Goal: Information Seeking & Learning: Check status

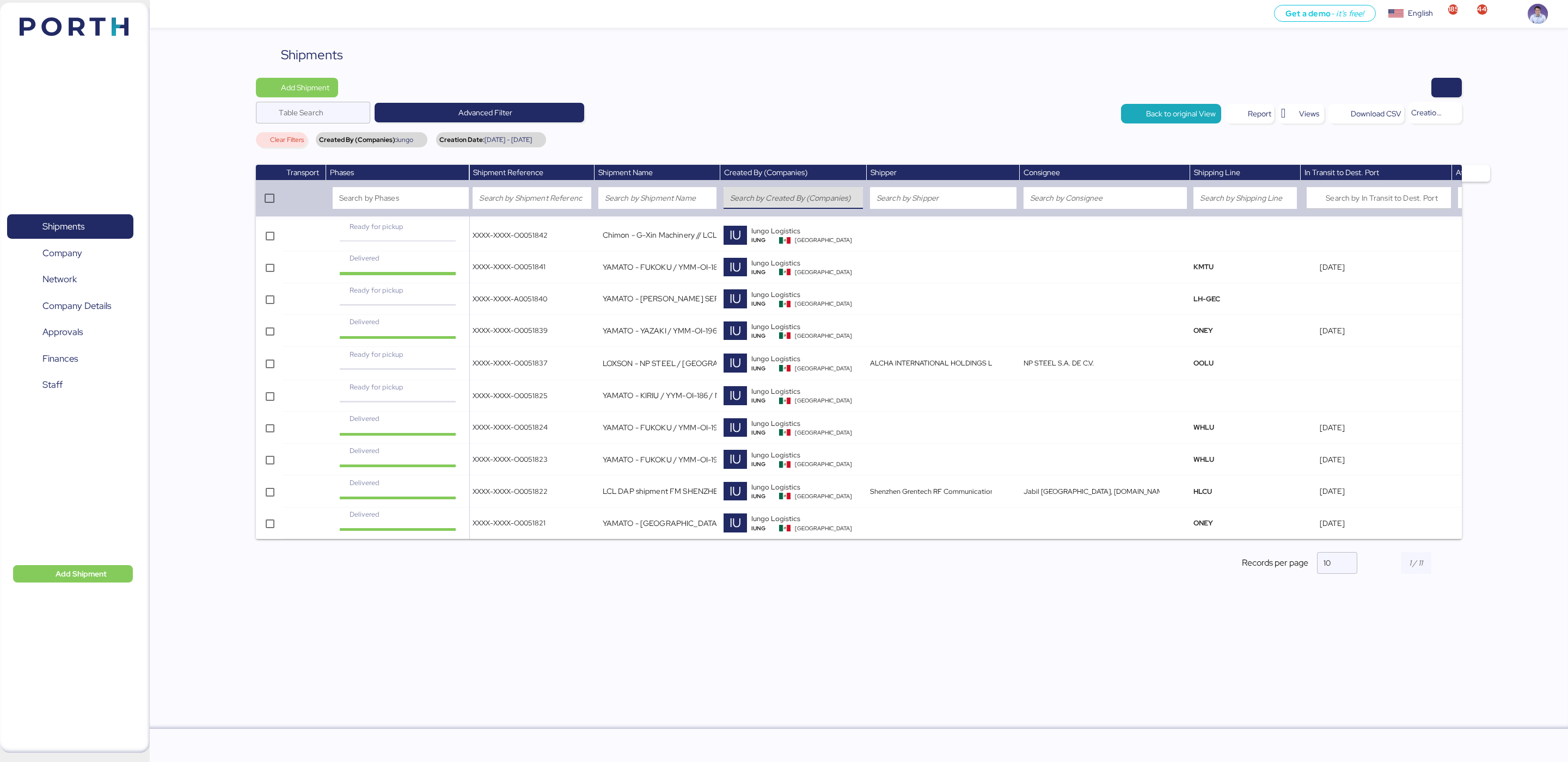
click at [812, 198] on input "search" at bounding box center [793, 198] width 127 height 14
click at [208, 244] on div "Shipments Add Shipment Table Search Advanced Filter Back to original View Repor…" at bounding box center [859, 387] width 1418 height 684
click at [755, 197] on input "search" at bounding box center [793, 198] width 127 height 14
click at [778, 134] on div "Clear Filters Created By (Companies): iungo Creation Date: 2025-06-01 - 2025-06…" at bounding box center [858, 142] width 1205 height 19
click at [205, 335] on div "Shipments Add Shipment Table Search Advanced Filter Back to original View Repor…" at bounding box center [859, 387] width 1418 height 684
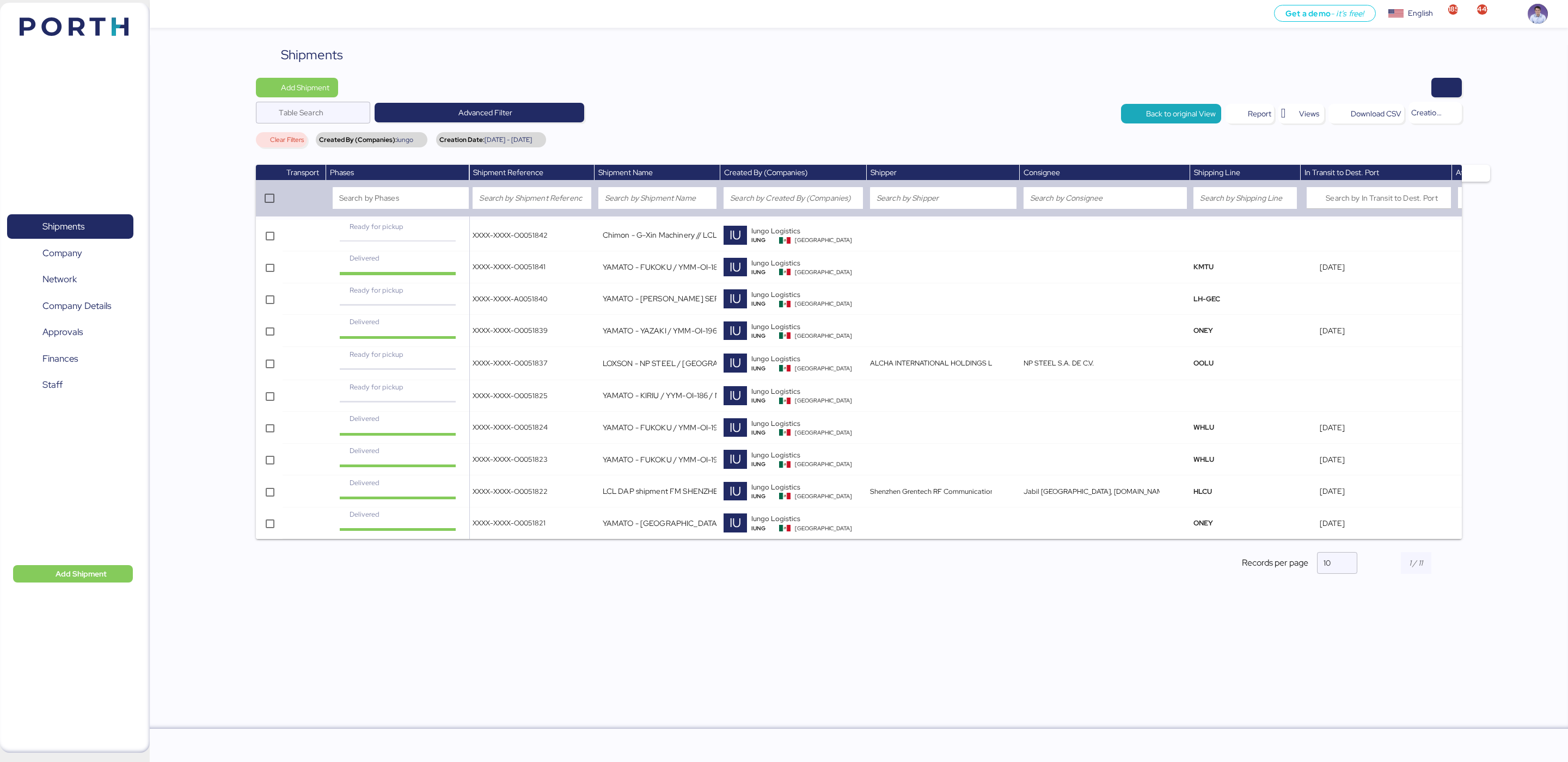
click at [86, 586] on div "Shipments 0 Company 0 Network 0 Company Details 0 Approvals 0 Finances 0 Staff …" at bounding box center [74, 378] width 150 height 750
click at [88, 580] on span "Add Shipment" at bounding box center [80, 575] width 51 height 14
click at [88, 585] on div "Add Shipment Manually" at bounding box center [64, 592] width 84 height 15
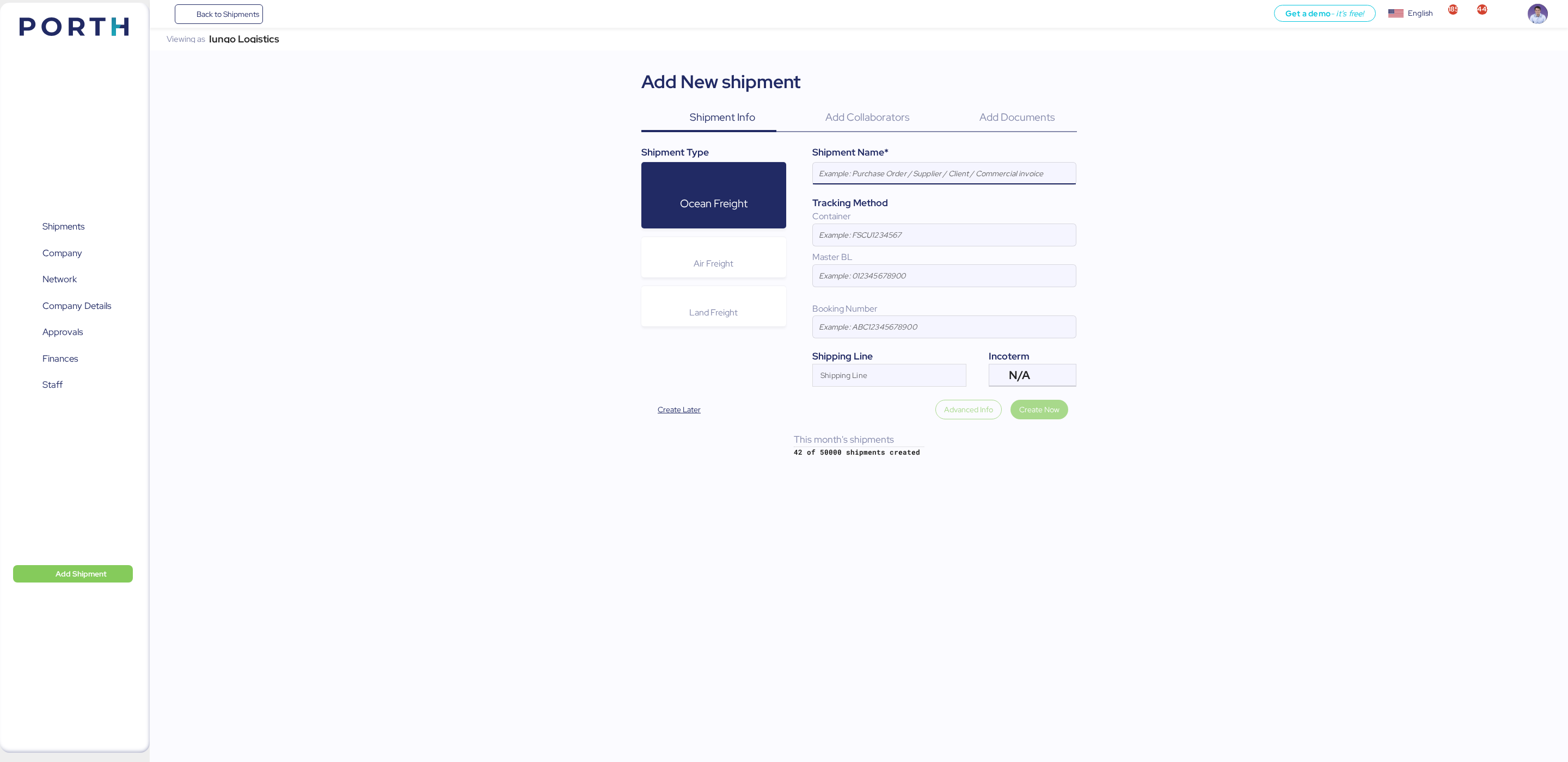
click at [277, 46] on div "Viewing as Iungo Logistics" at bounding box center [232, 40] width 144 height 23
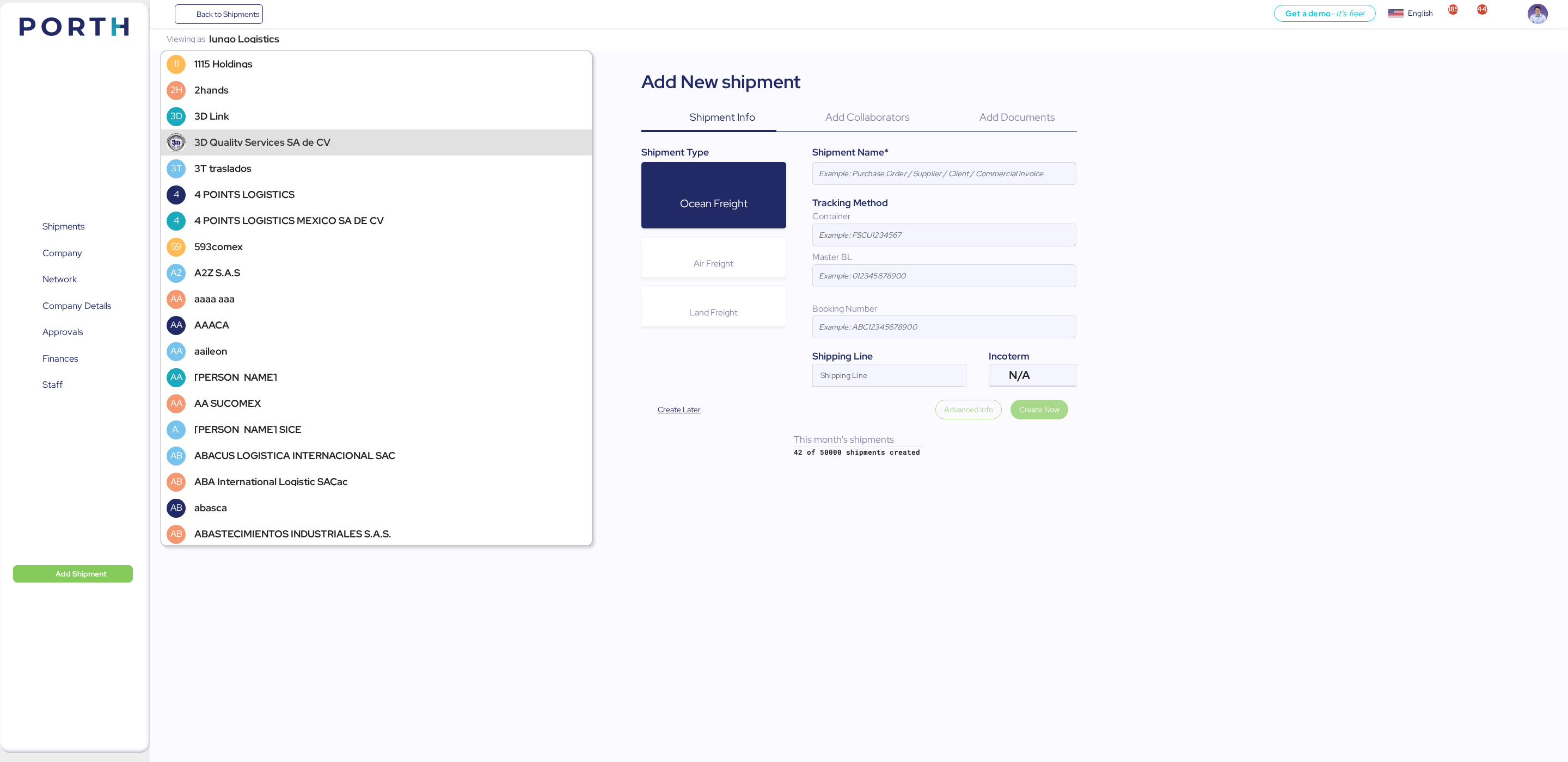
click at [115, 180] on div "Shipments 0 Company 0 Network 0 Company Details 0 Approvals 0 Finances 0 Staff …" at bounding box center [74, 378] width 150 height 750
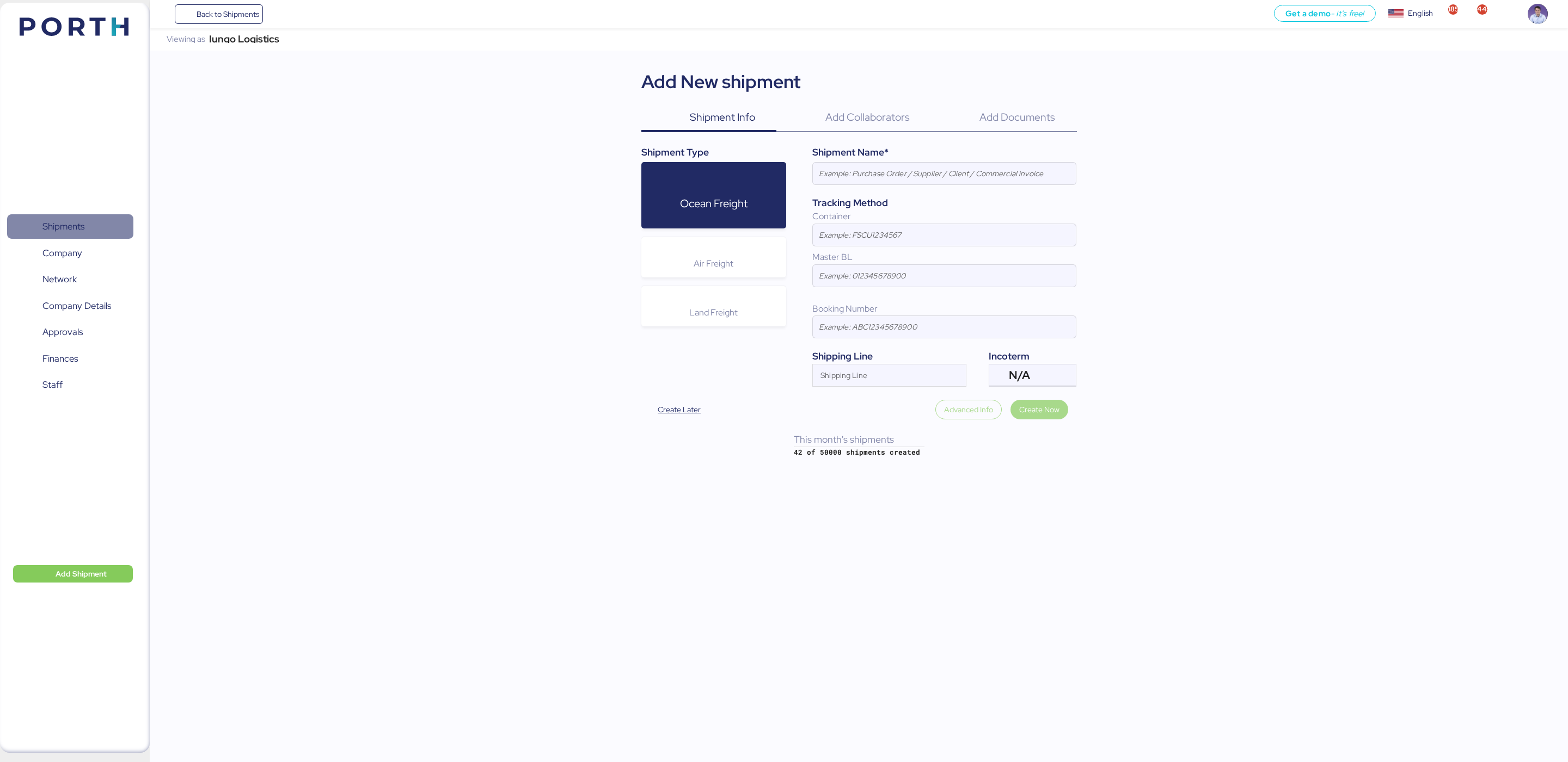
click at [84, 218] on span "Shipments" at bounding box center [63, 226] width 42 height 15
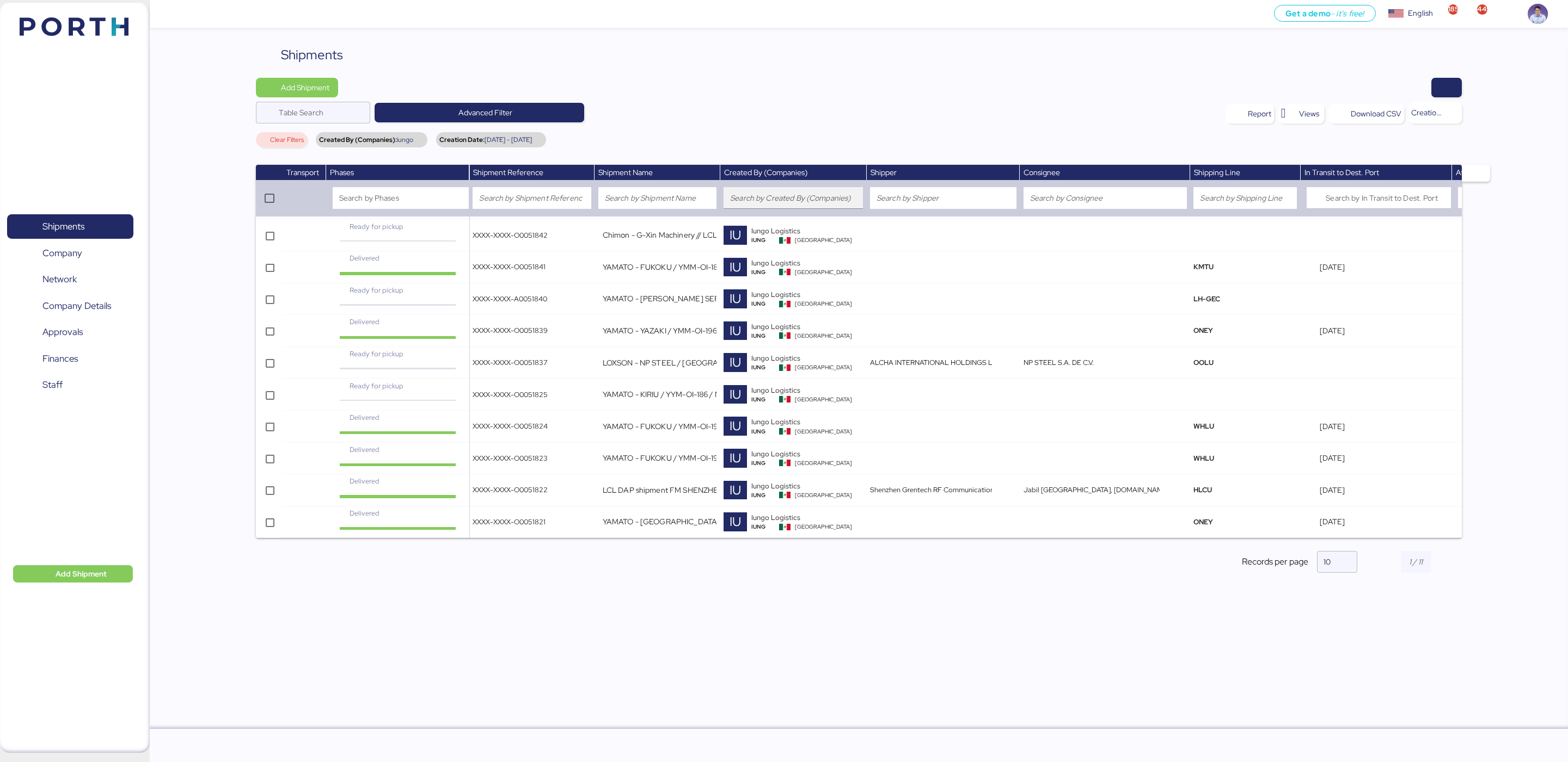
click at [731, 198] on input "search" at bounding box center [793, 198] width 127 height 14
type input "1115"
click at [415, 141] on div "Created By (Companies): iungo" at bounding box center [372, 140] width 112 height 15
click at [421, 138] on div "Created By (Companies): iungo" at bounding box center [372, 140] width 112 height 15
click at [323, 140] on span "Created By (Companies):" at bounding box center [357, 139] width 78 height 7
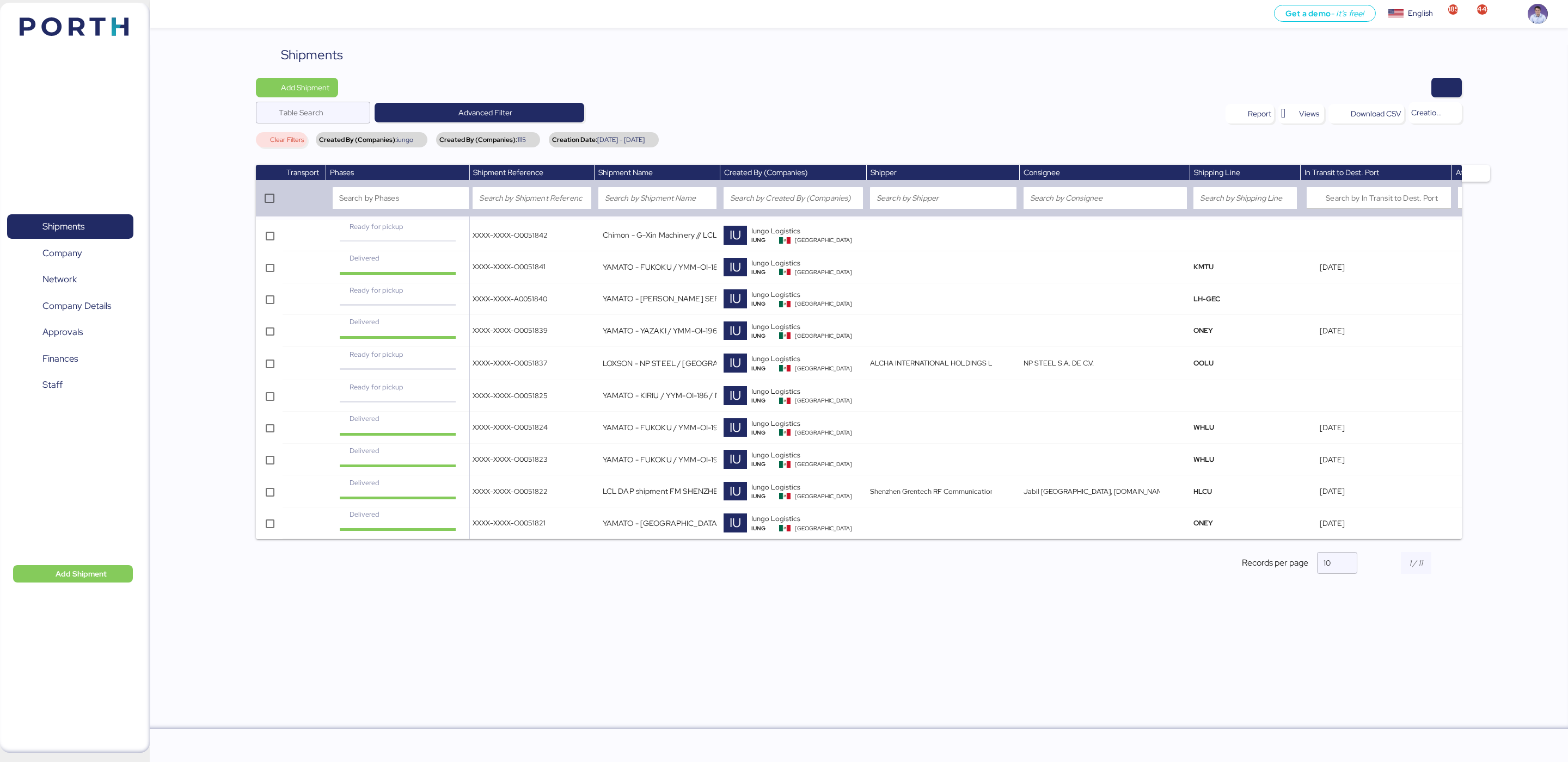
click at [415, 138] on div "Created By (Companies): iungo" at bounding box center [372, 140] width 112 height 15
click at [406, 141] on span "iungo" at bounding box center [405, 139] width 16 height 7
click at [418, 136] on div "Created By (Companies): iungo" at bounding box center [372, 140] width 112 height 15
click at [422, 145] on div "Created By (Companies): iungo" at bounding box center [372, 140] width 112 height 15
click at [420, 138] on div "Created By (Companies): iungo" at bounding box center [372, 140] width 112 height 15
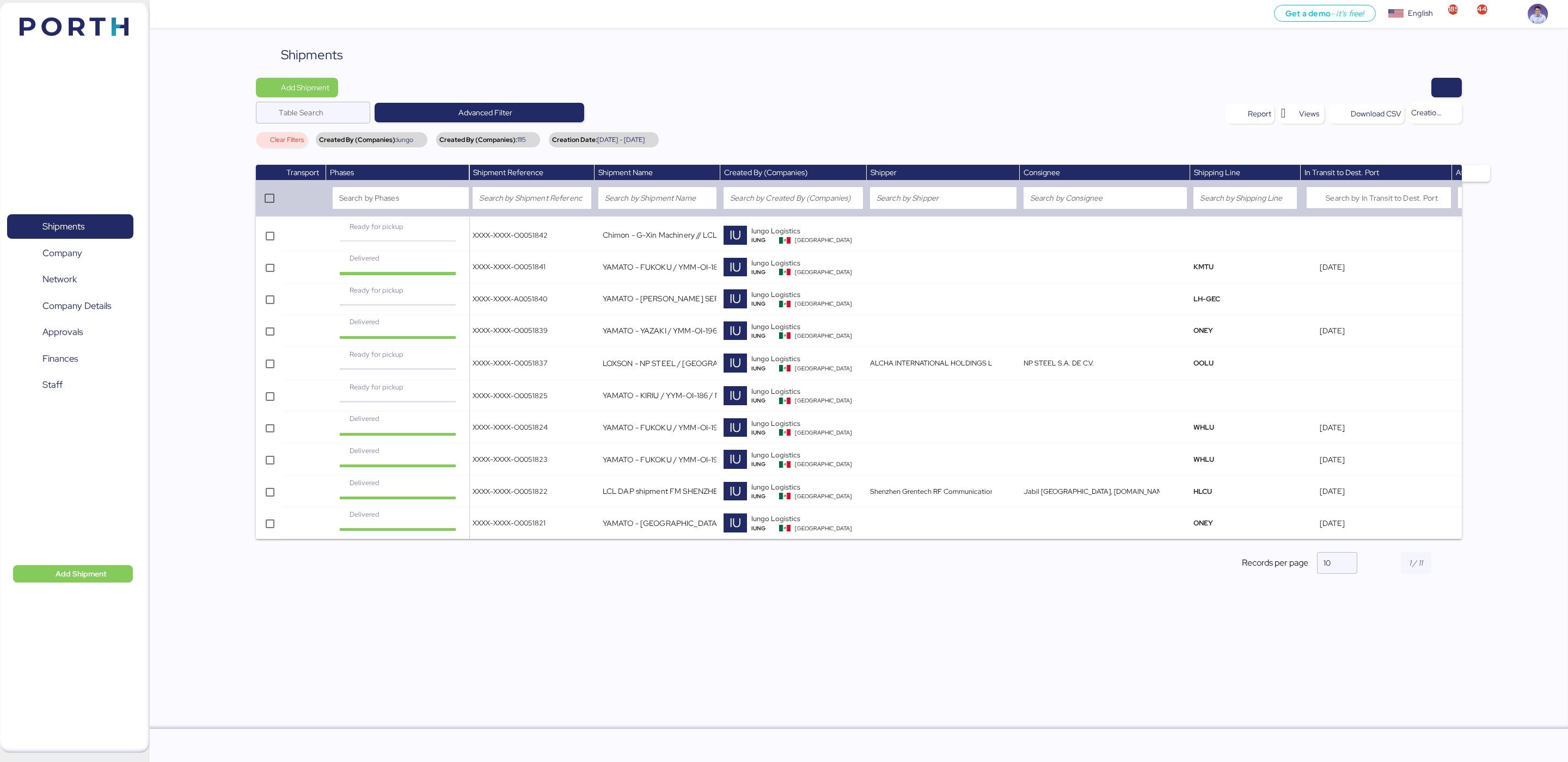
click at [659, 140] on div "Creation Date: 2025-06-01 - 2025-06-30" at bounding box center [604, 140] width 110 height 15
click at [659, 136] on div "Creation Date: 2025-06-01 - 2025-06-30" at bounding box center [604, 140] width 110 height 15
click at [552, 138] on span "Creation Date:" at bounding box center [574, 139] width 45 height 7
click at [696, 139] on div "Clear Filters Created By (Companies): iungo Created By (Companies): 1115 Creati…" at bounding box center [858, 142] width 1205 height 19
click at [546, 139] on div "Clear Filters Created By (Companies): iungo Created By (Companies): 1115 Creati…" at bounding box center [858, 142] width 1205 height 19
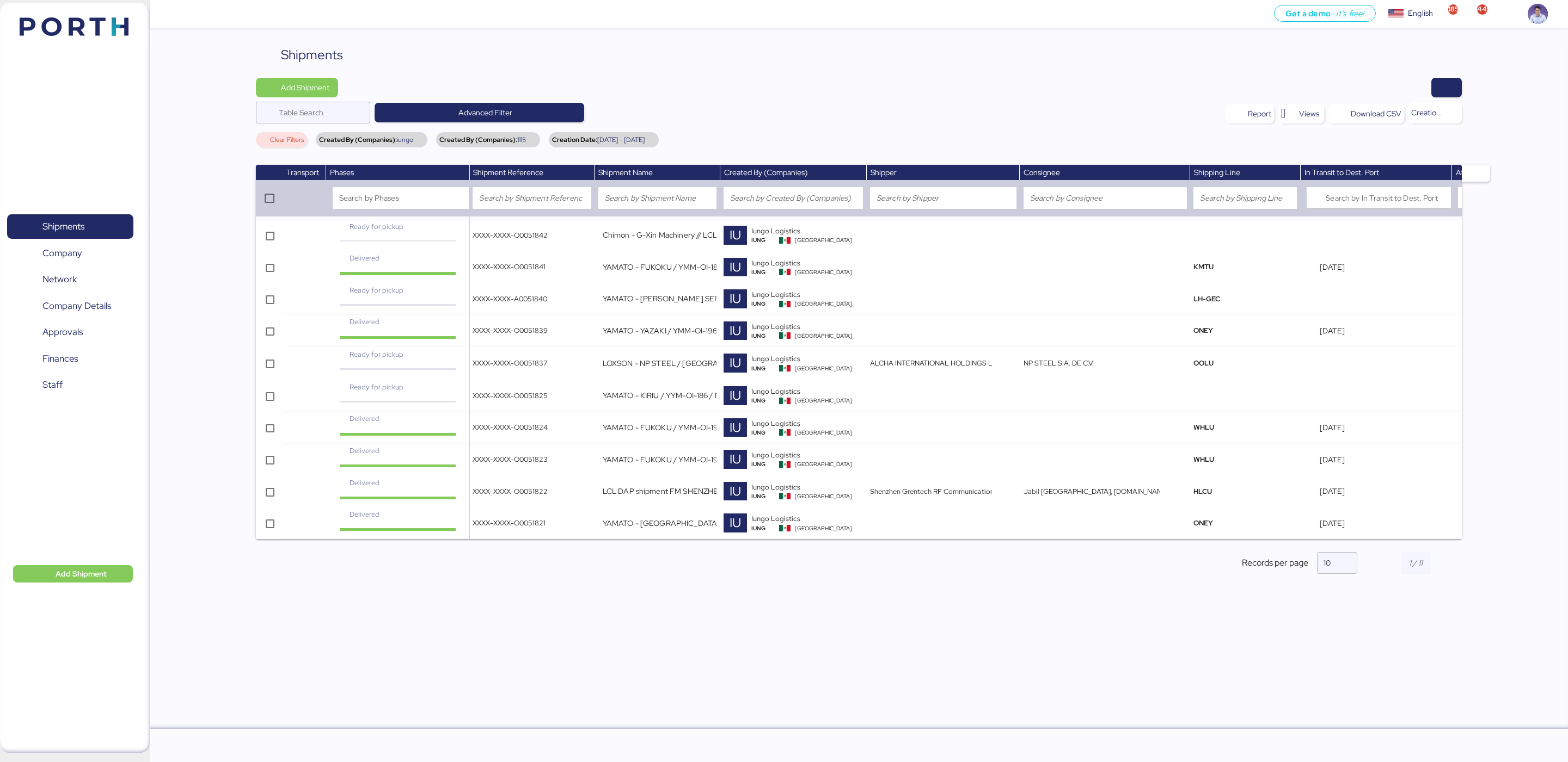
click at [552, 143] on span "Creation Date:" at bounding box center [574, 139] width 45 height 7
click at [644, 137] on span "2025-06-01 - 2025-06-30" at bounding box center [620, 139] width 47 height 7
click at [659, 140] on div "Creation Date: 2025-06-01 - 2025-06-30" at bounding box center [604, 140] width 110 height 15
click at [315, 138] on div "Clear Filters Created By (Companies): iungo Created By (Companies): 1115 Creati…" at bounding box center [858, 142] width 1205 height 19
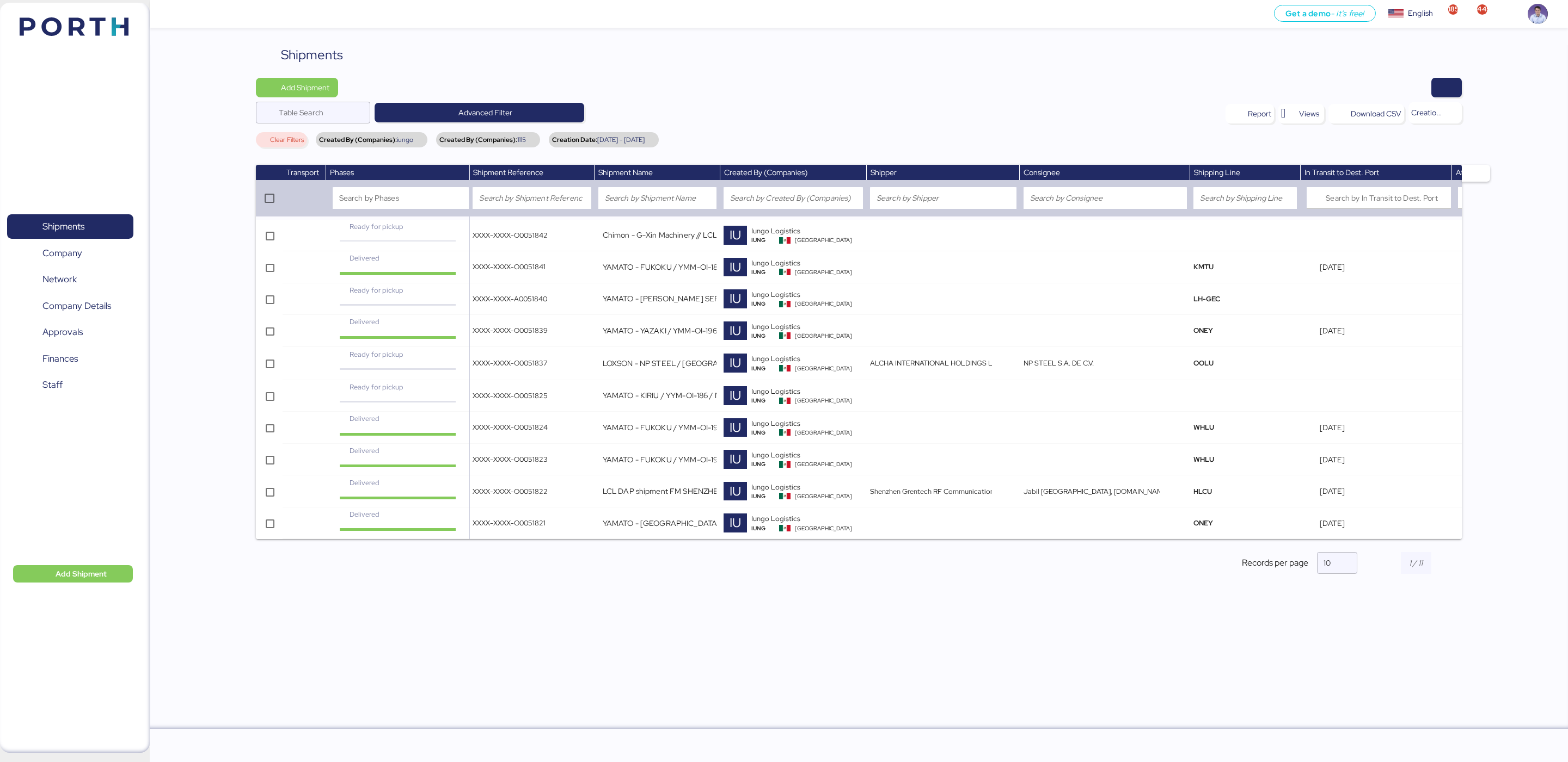
click at [319, 138] on div "Created By (Companies): iungo" at bounding box center [372, 140] width 112 height 15
click at [325, 139] on span "Created By (Companies):" at bounding box center [357, 139] width 78 height 7
click at [353, 141] on span "Created By (Companies):" at bounding box center [357, 139] width 78 height 7
click at [402, 141] on span "iungo" at bounding box center [405, 139] width 16 height 7
click at [424, 140] on div "Created By (Companies): iungo" at bounding box center [372, 140] width 112 height 15
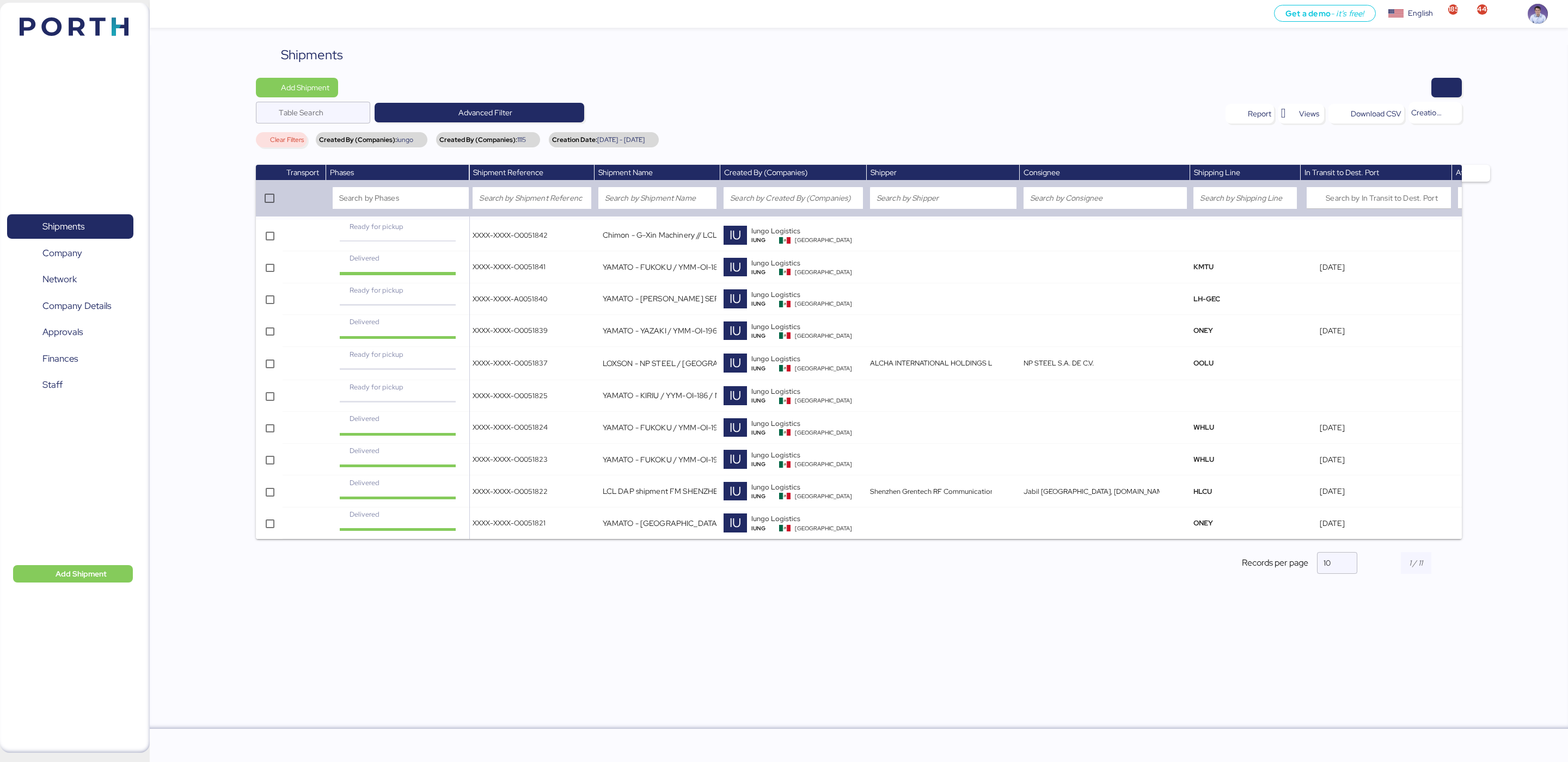
click at [423, 136] on div "Created By (Companies): iungo" at bounding box center [372, 140] width 112 height 15
drag, startPoint x: 418, startPoint y: 138, endPoint x: 411, endPoint y: 137, distance: 7.1
click at [411, 137] on div "Created By (Companies): iungo" at bounding box center [372, 140] width 112 height 15
click at [290, 141] on span "Clear Filters" at bounding box center [286, 139] width 34 height 7
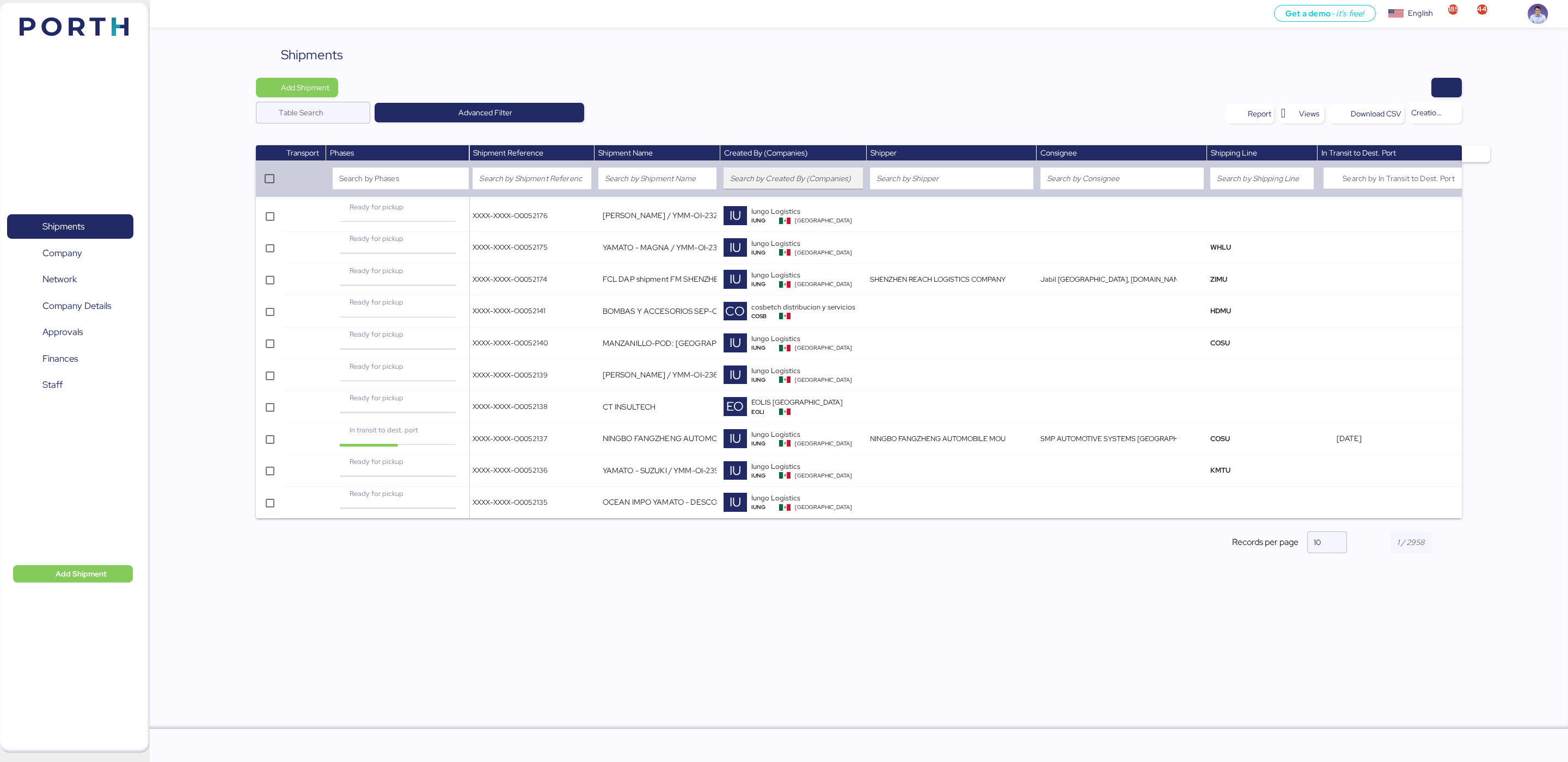
click at [788, 168] on div at bounding box center [793, 179] width 127 height 22
type input "1115 hol"
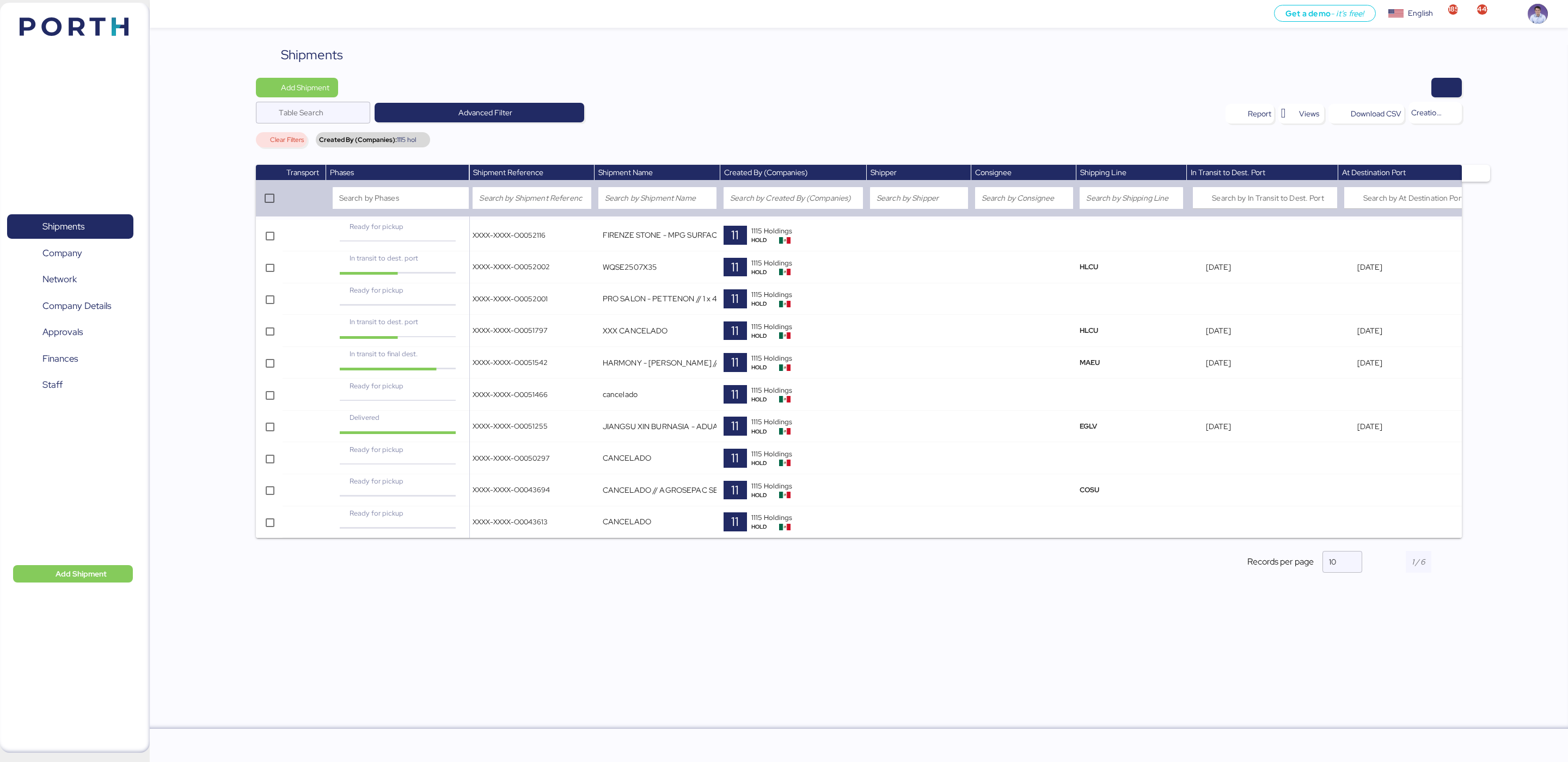
click at [813, 117] on div "Report Views Download CSV Creation date, Descending" at bounding box center [1110, 112] width 703 height 22
click at [1395, 119] on div "Download CSV" at bounding box center [1376, 114] width 50 height 14
click at [651, 93] on div at bounding box center [903, 88] width 1115 height 19
click at [282, 139] on span "Clear Filters" at bounding box center [286, 139] width 34 height 7
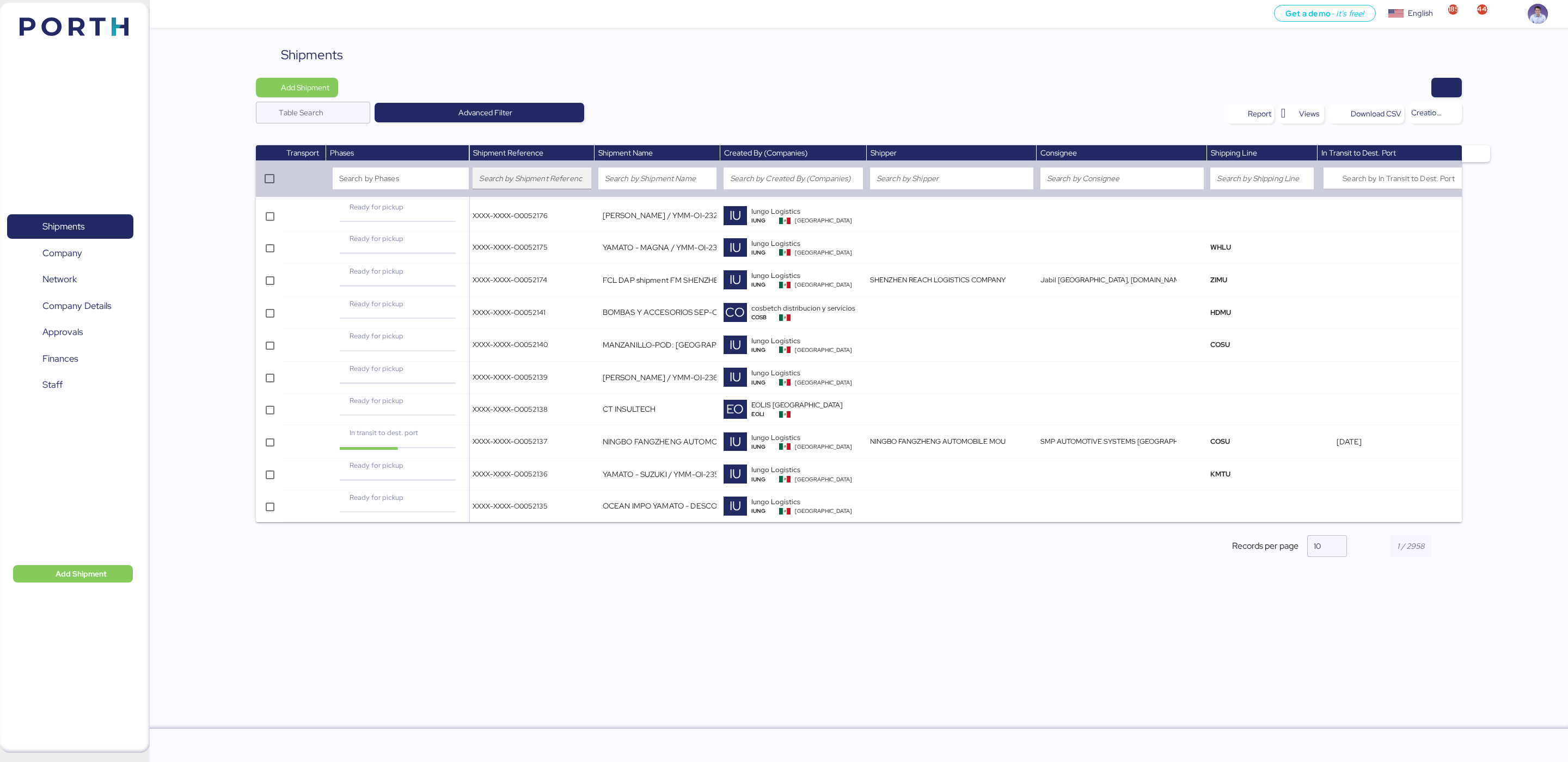
click at [540, 173] on input "search" at bounding box center [531, 179] width 105 height 14
paste input "XXXX-XXXX-O0052116"
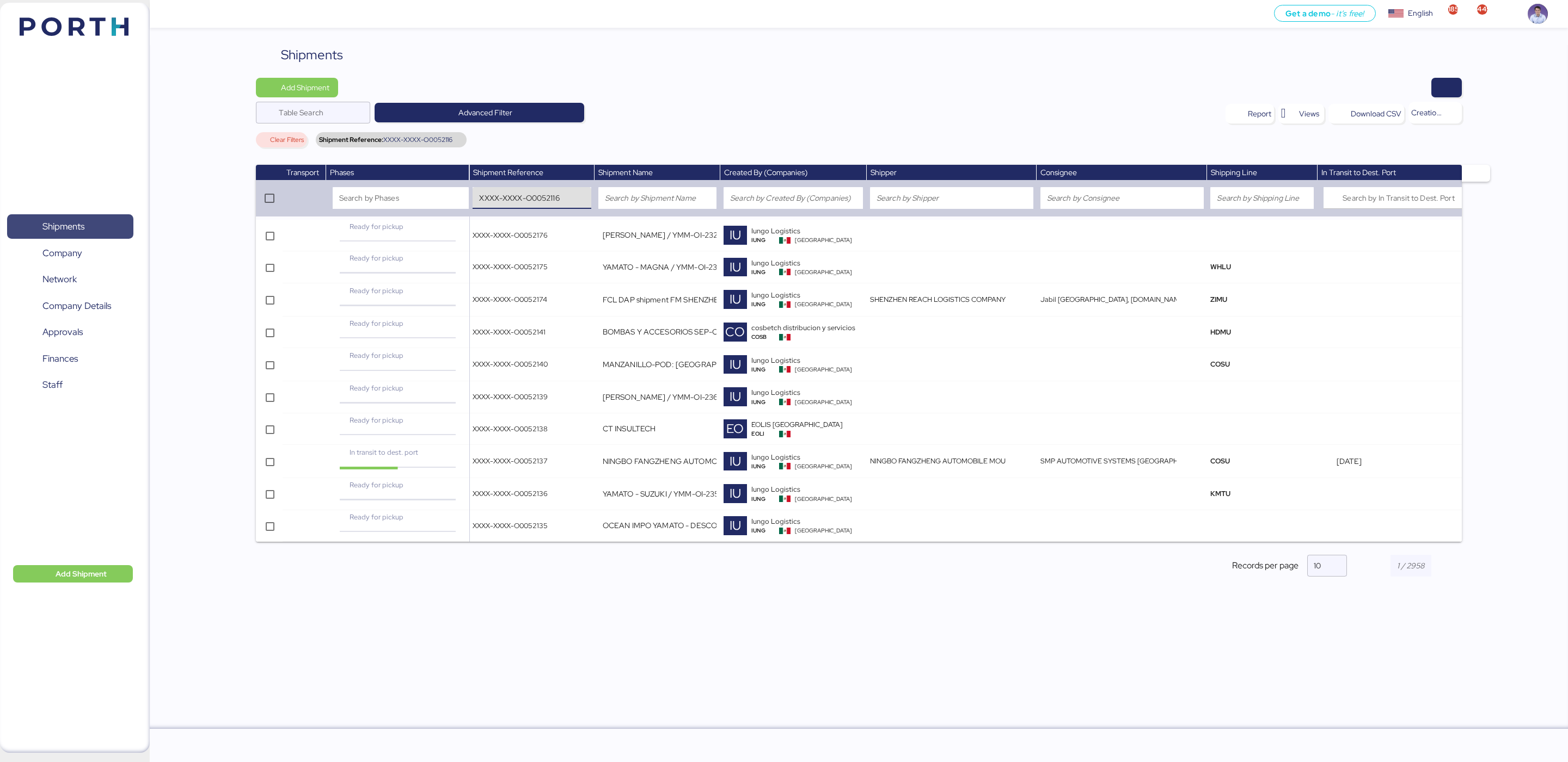
type input "XXXX-XXXX-O0052116"
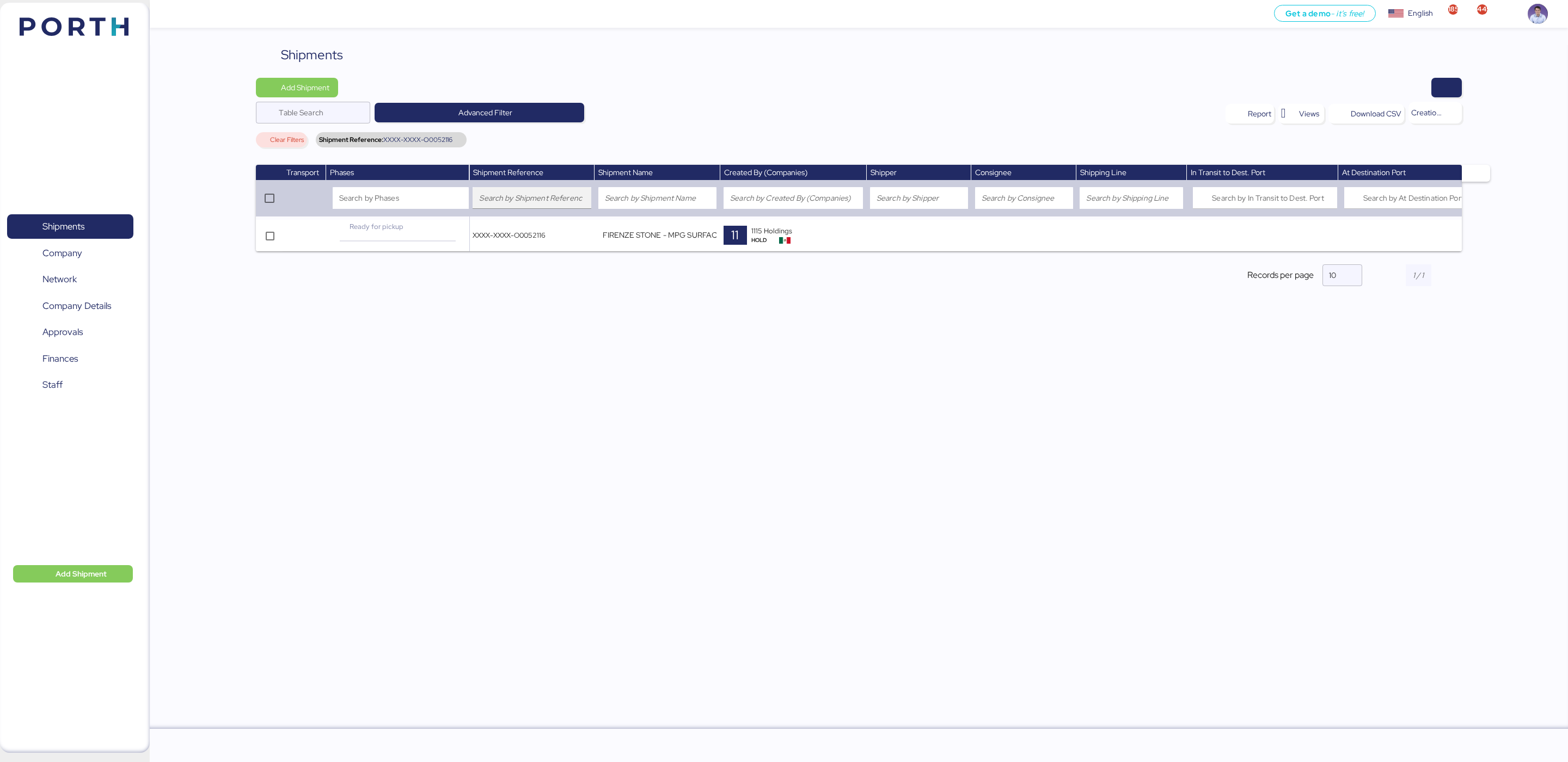
click at [538, 199] on input "search" at bounding box center [531, 198] width 105 height 14
paste input "XXXX-XXXX-O0052002"
type input "XXXX-XXXX-O0052002"
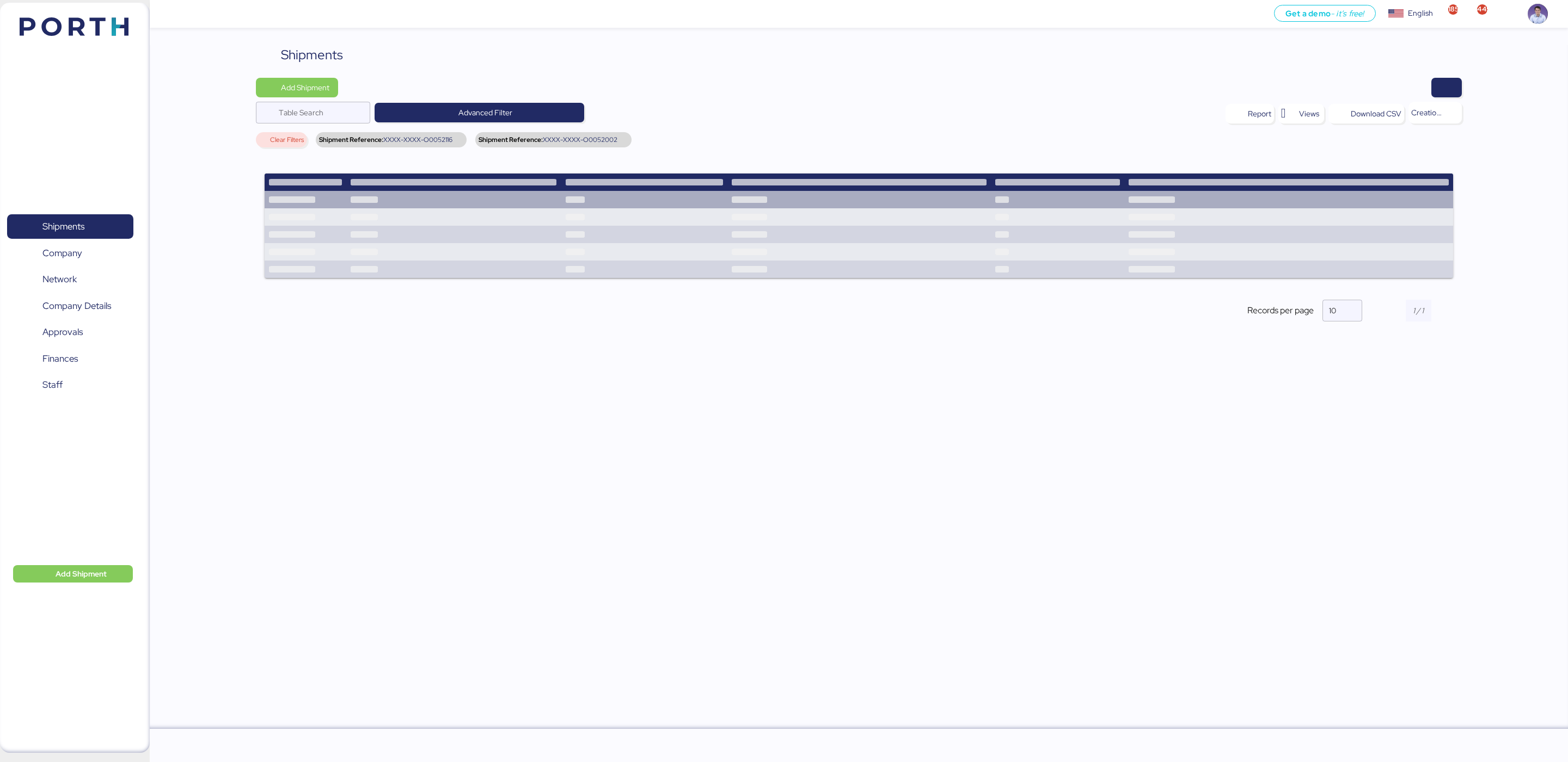
click at [563, 198] on td at bounding box center [644, 200] width 166 height 17
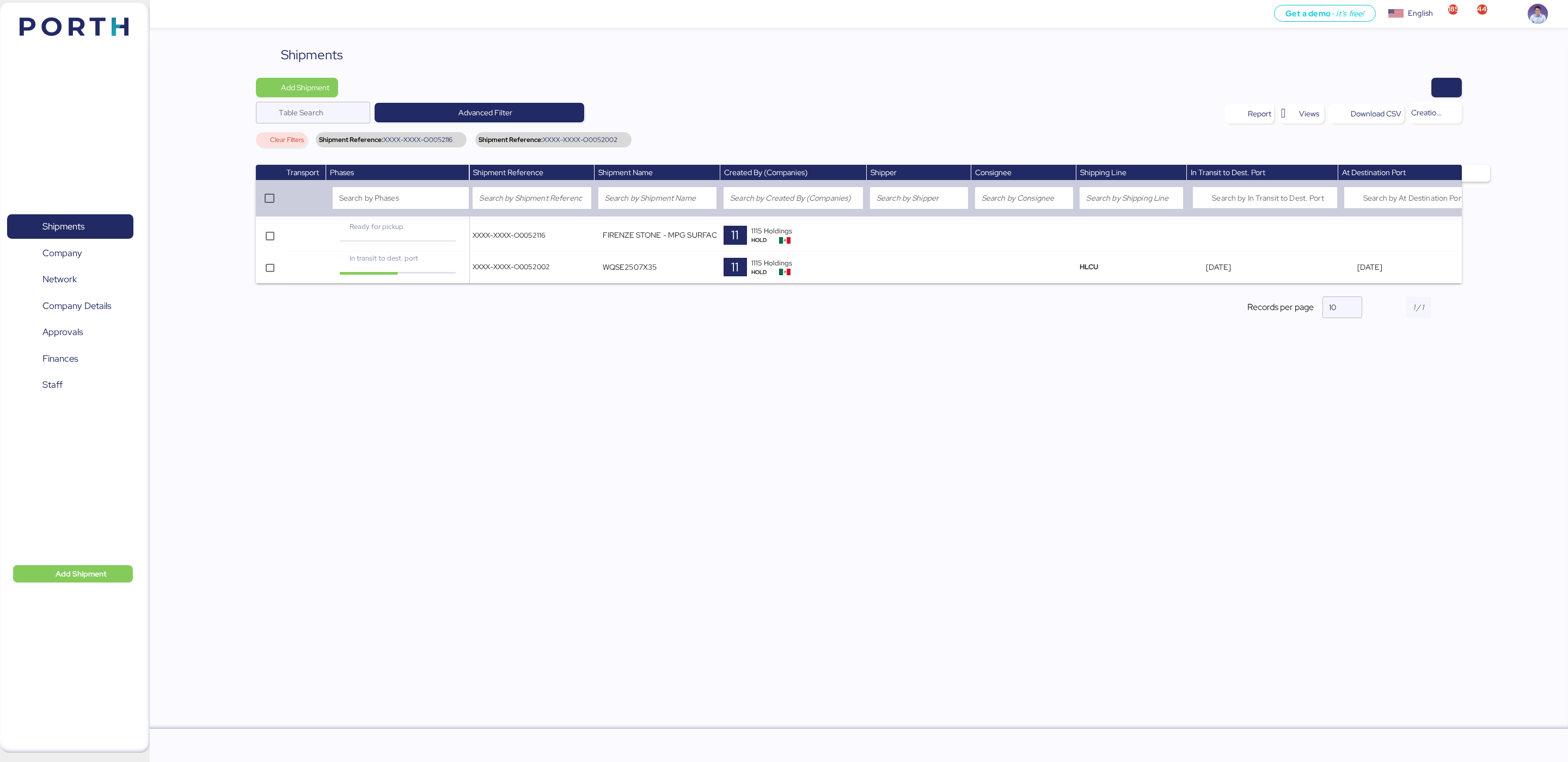
click at [563, 198] on input "search" at bounding box center [531, 198] width 105 height 14
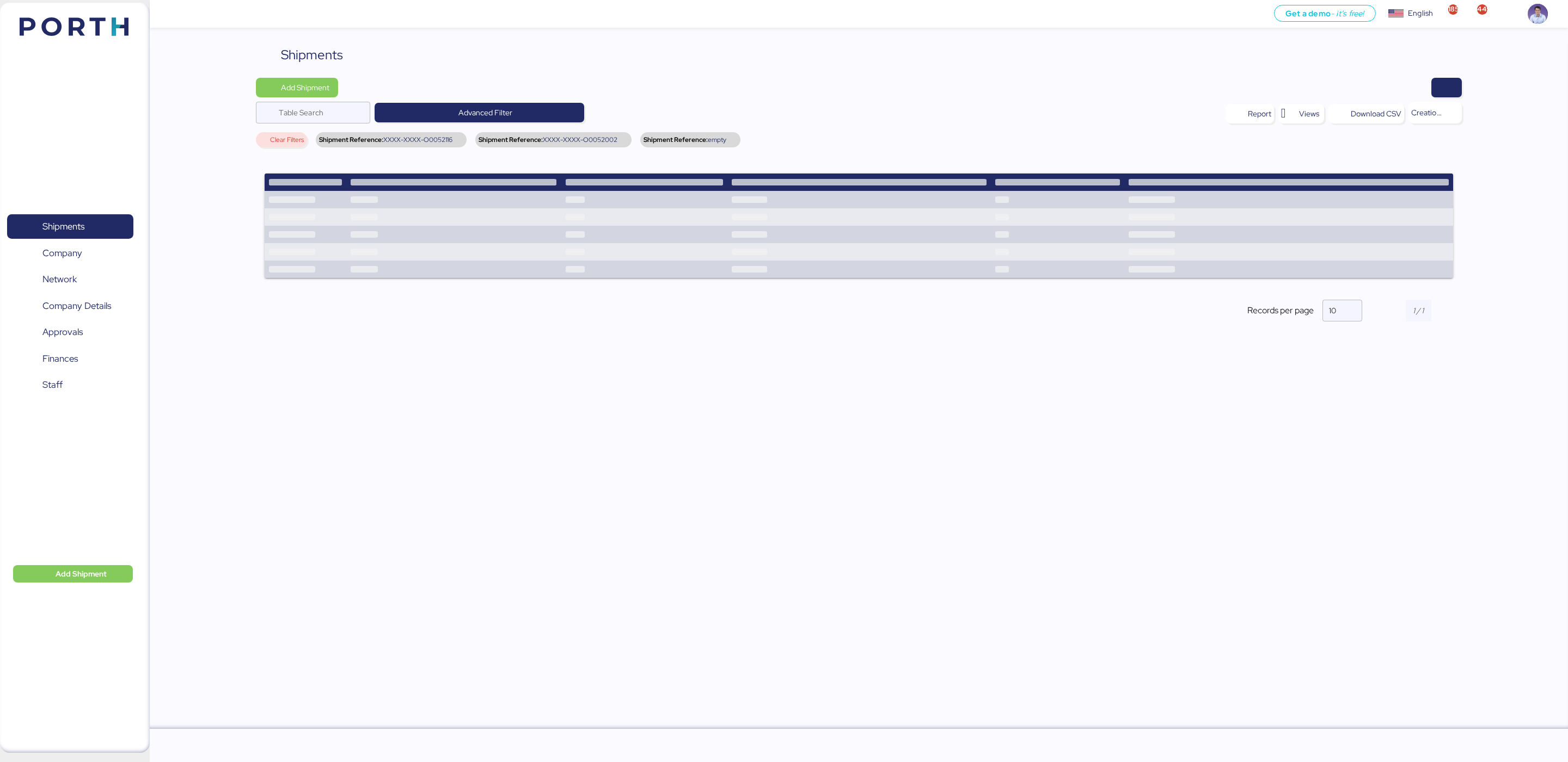
click at [722, 138] on span "empty" at bounding box center [716, 139] width 18 height 7
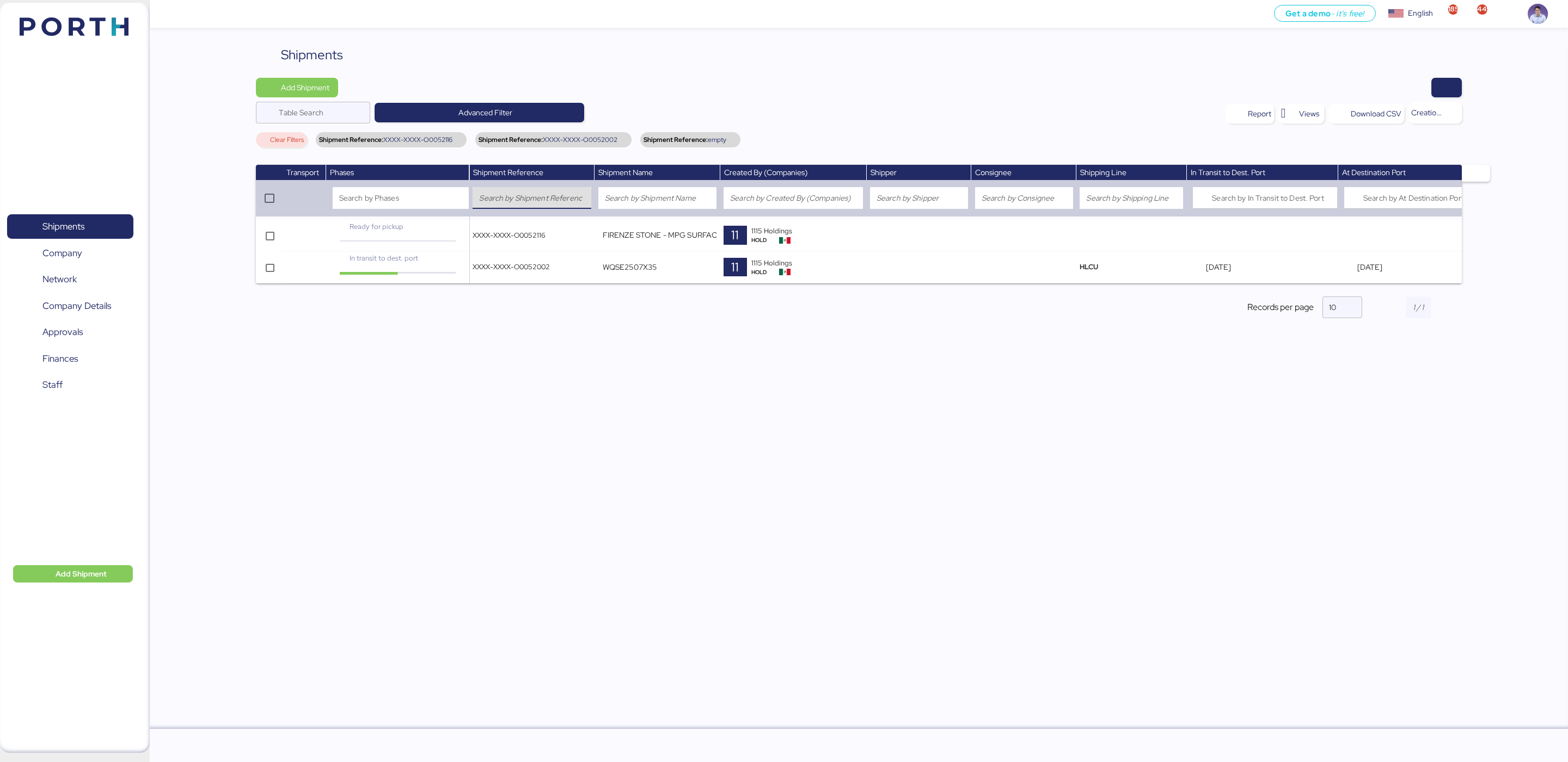
click at [493, 201] on input "search" at bounding box center [531, 198] width 105 height 14
paste input "XXXX-XXXX-O0052001"
type input "XXXX-XXXX-O0052001"
click at [558, 196] on input "search" at bounding box center [531, 198] width 105 height 14
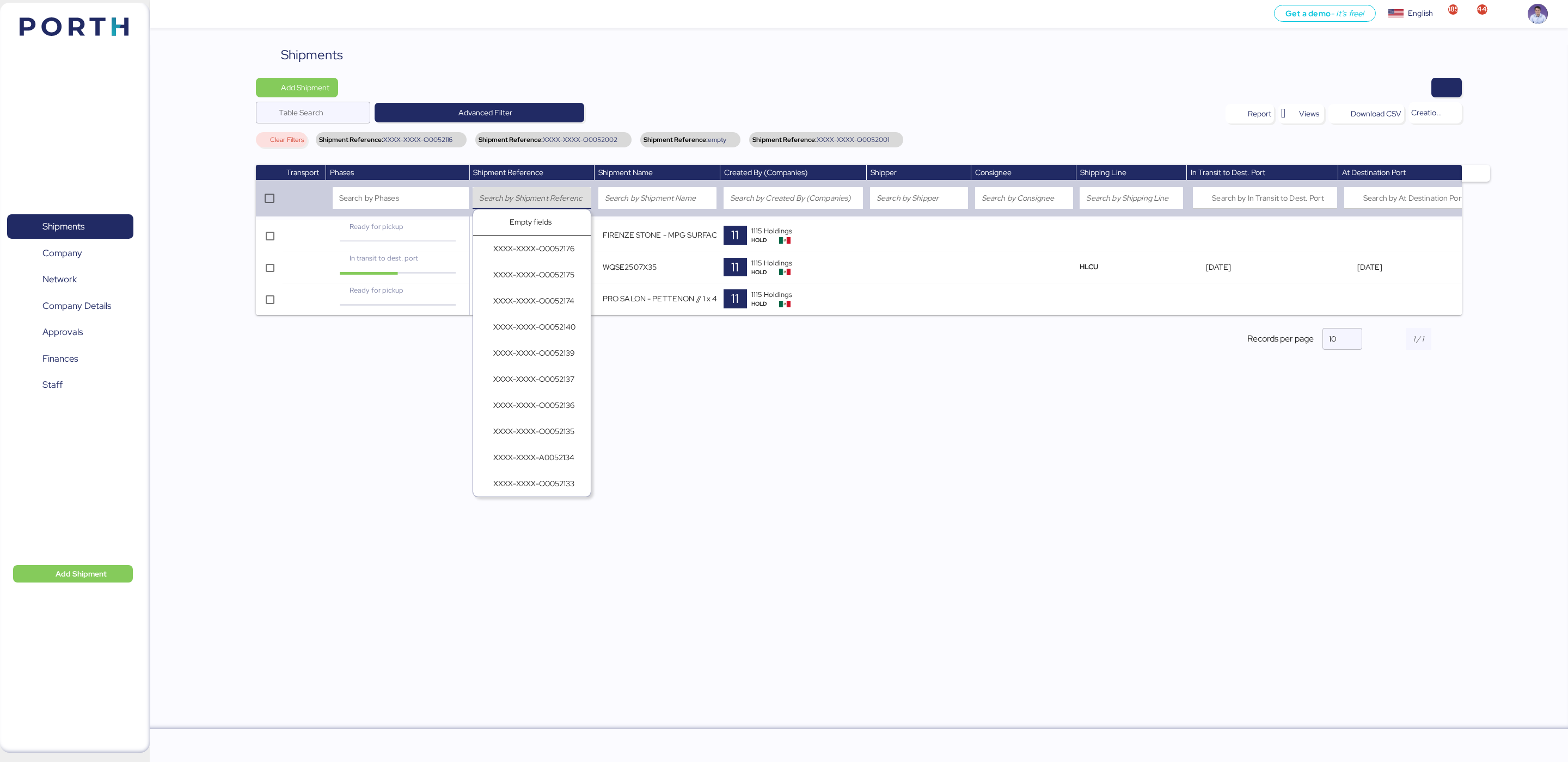
paste input "XXXX-XXXX-O0051542"
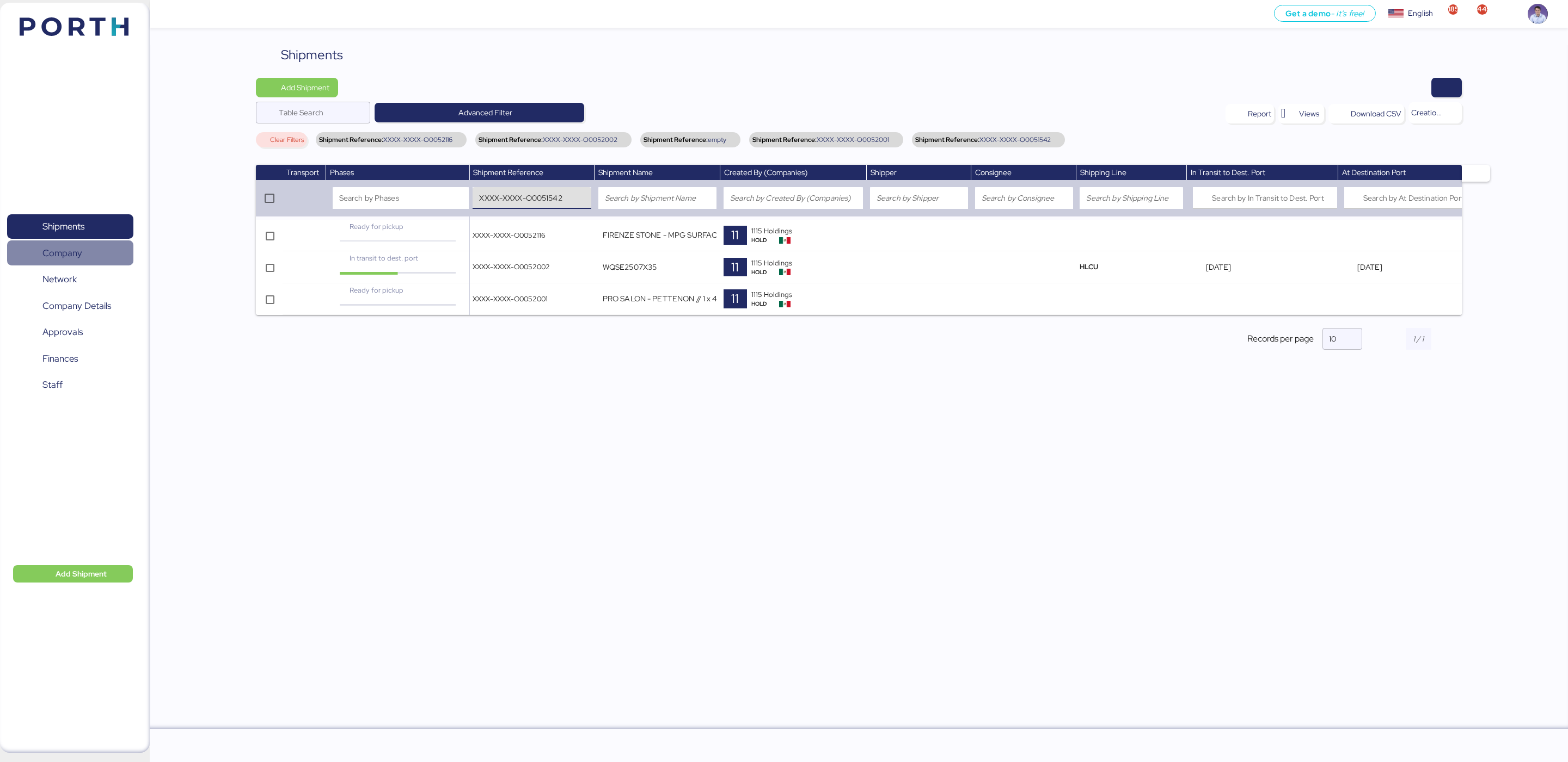
type input "XXXX-XXXX-O0051542"
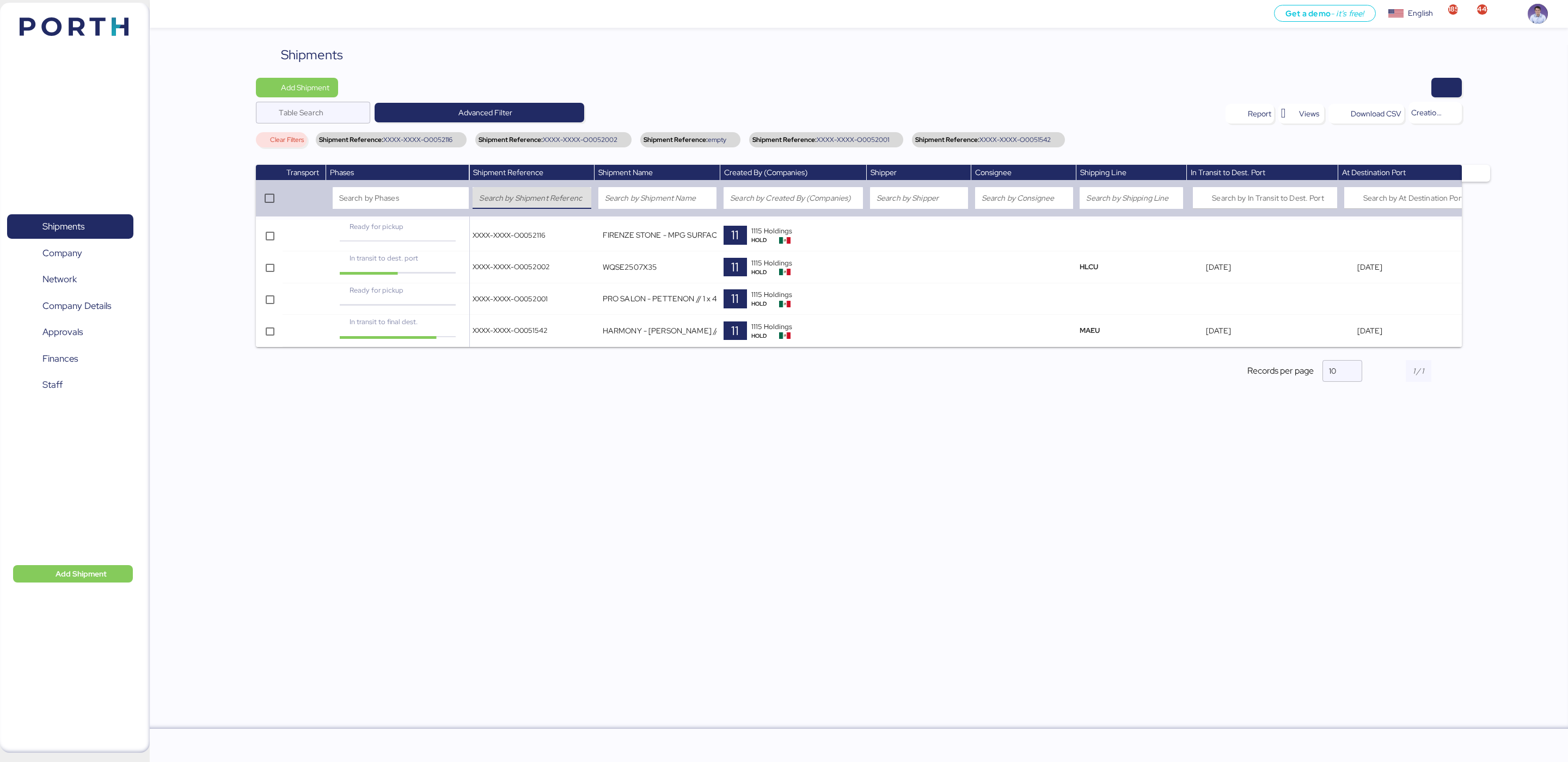
click at [499, 198] on input "search" at bounding box center [531, 198] width 105 height 14
paste input "XXXX-XXXX-O0051255"
type input "XXXX-XXXX-O0051255"
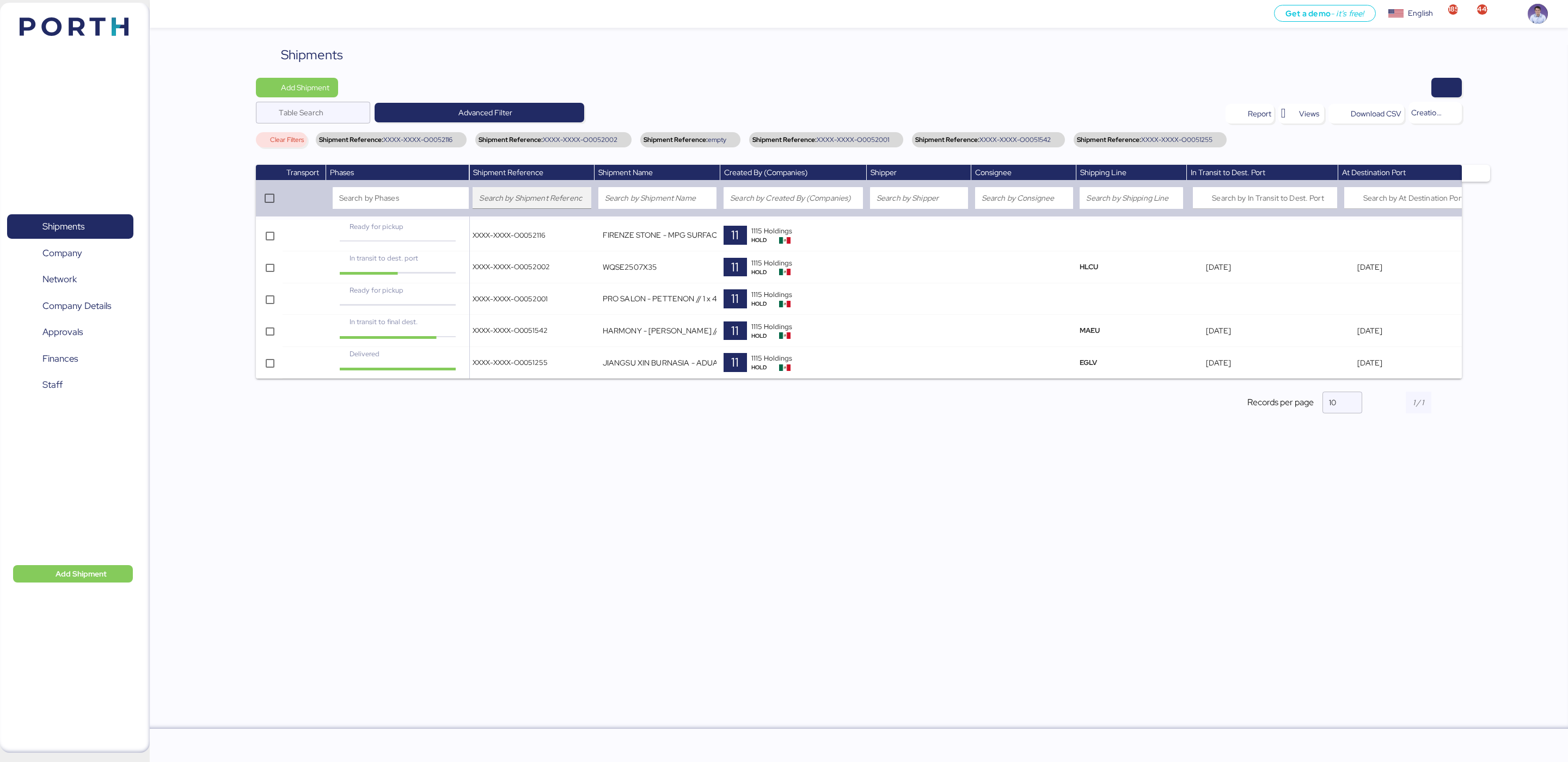
click at [550, 203] on input "search" at bounding box center [531, 198] width 105 height 14
paste input "XXXX-XXXX-O0008117"
type input "XXXX-XXXX-O0008117"
click at [527, 195] on input "search" at bounding box center [531, 198] width 105 height 14
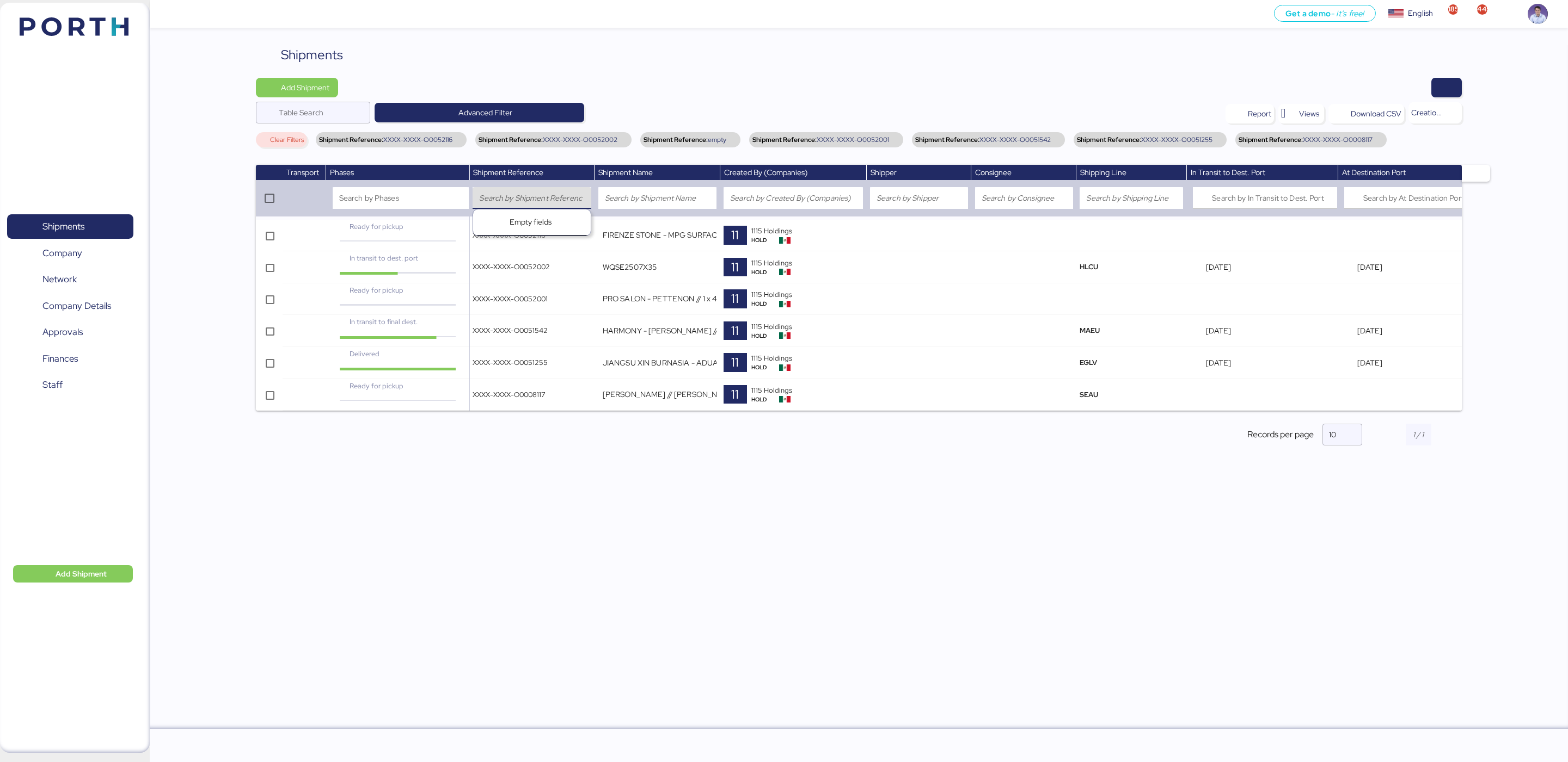
paste input "XXXX-XXXX-O0002998"
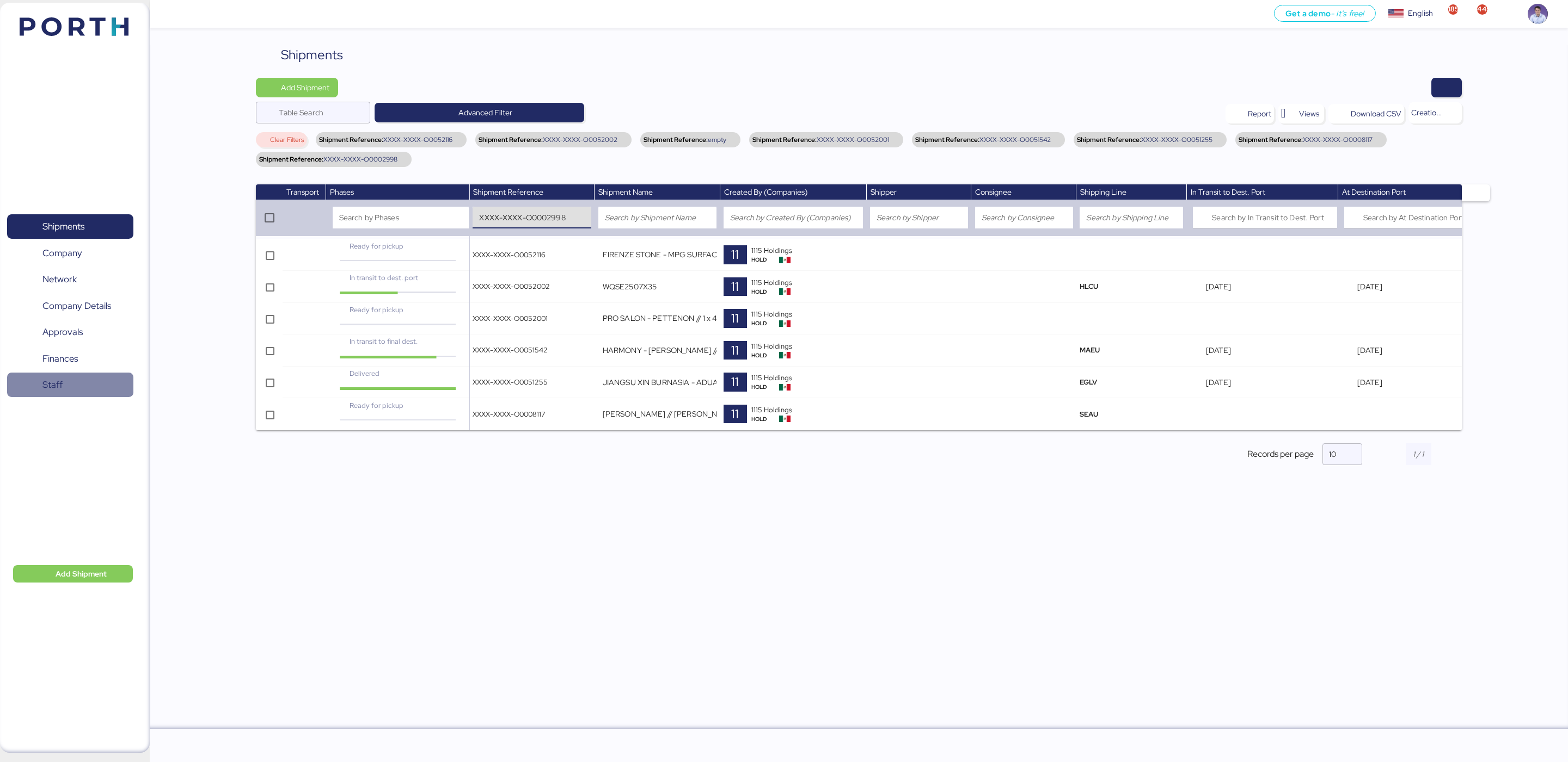
type input "XXXX-XXXX-O0002998"
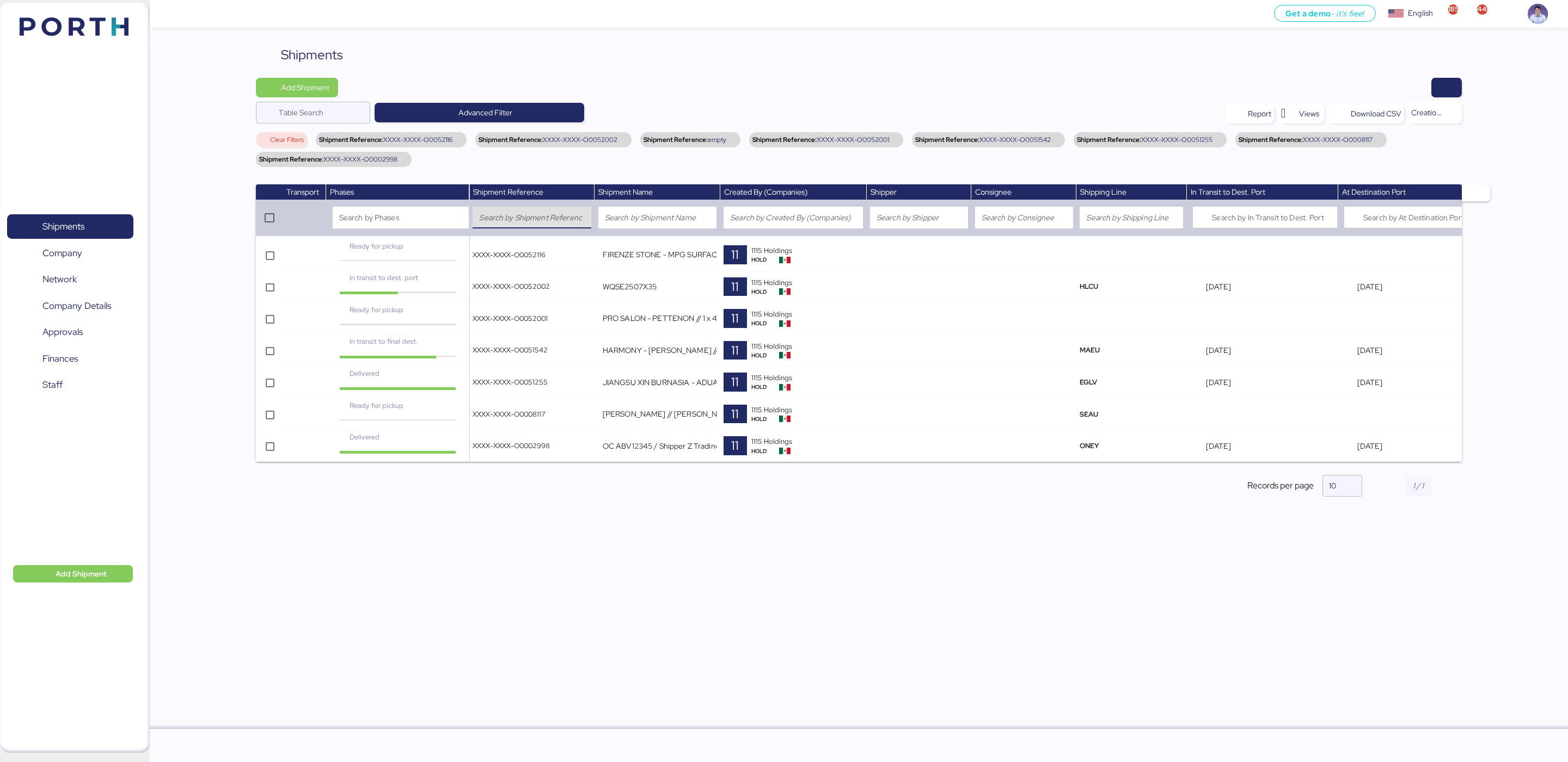
click at [543, 220] on input "search" at bounding box center [531, 218] width 105 height 14
paste input "XXXX-XXXX-O0002890"
type input "XXXX-XXXX-O0002890"
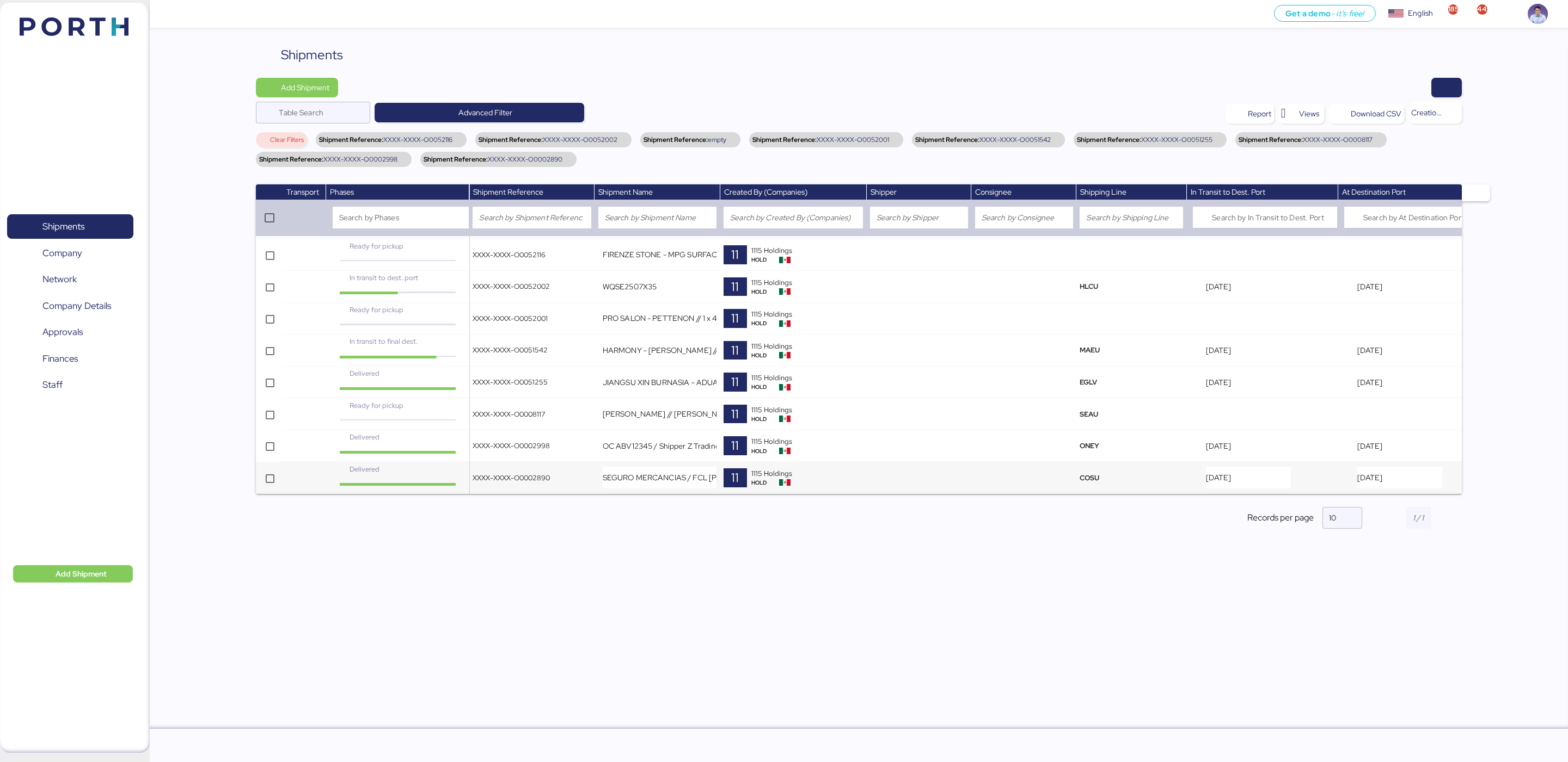
click at [498, 488] on td "XXXX-XXXX-O0002890" at bounding box center [532, 477] width 126 height 32
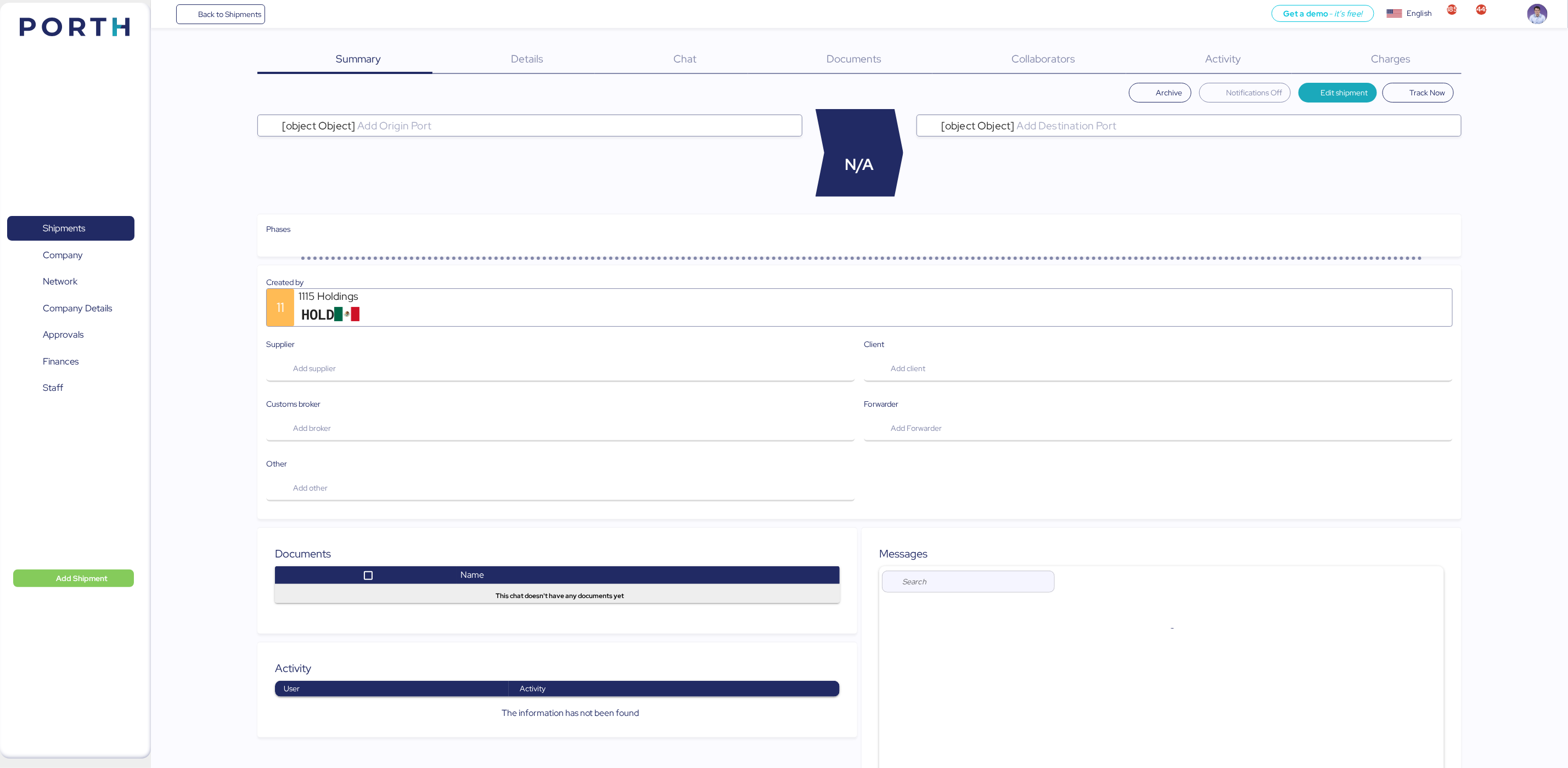
click at [1420, 59] on div "Charges 0" at bounding box center [1376, 59] width 169 height 28
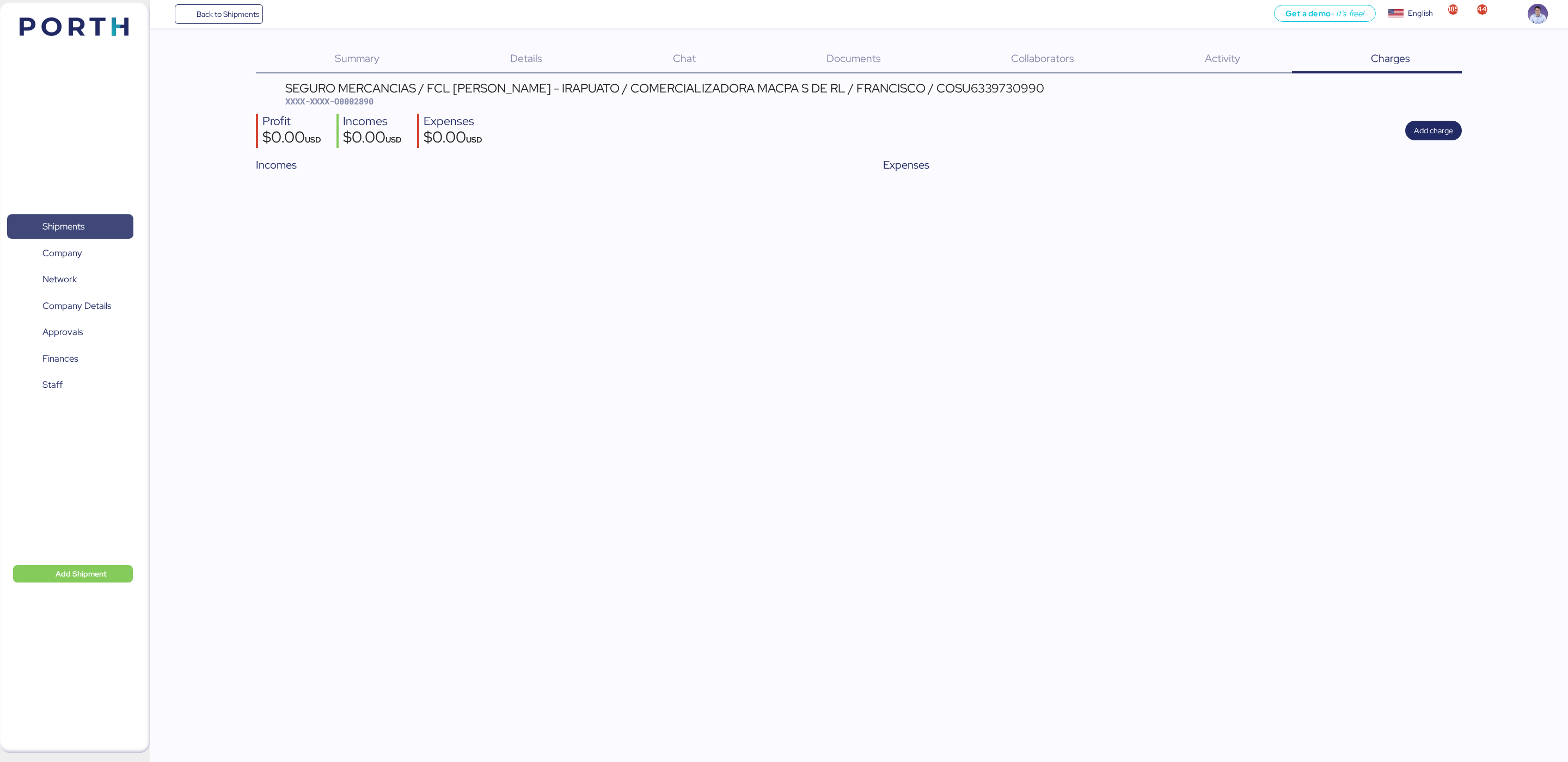
click at [105, 221] on span "Shipments" at bounding box center [70, 226] width 117 height 15
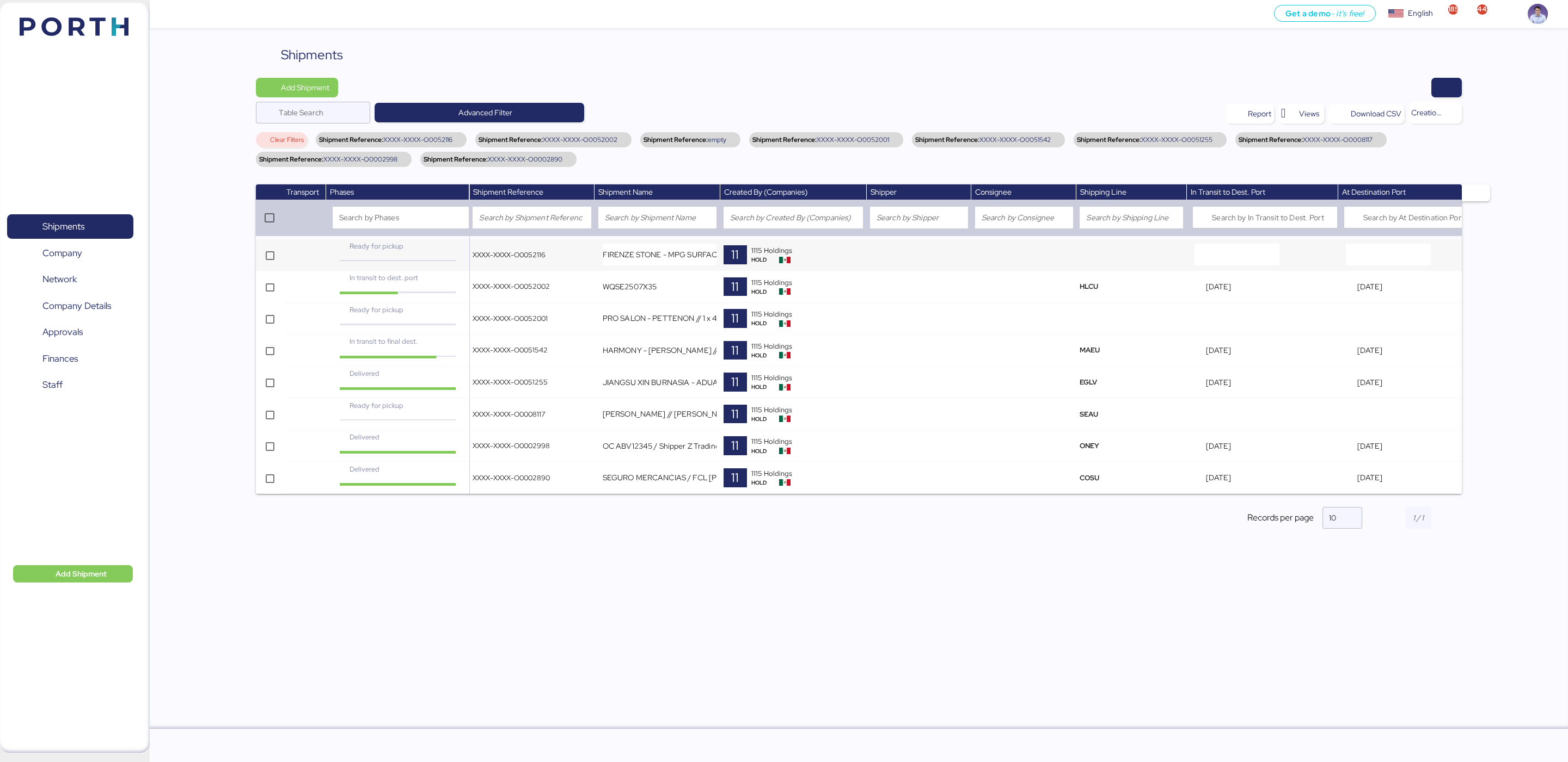
click at [551, 262] on td "XXXX-XXXX-O0052116" at bounding box center [532, 255] width 126 height 32
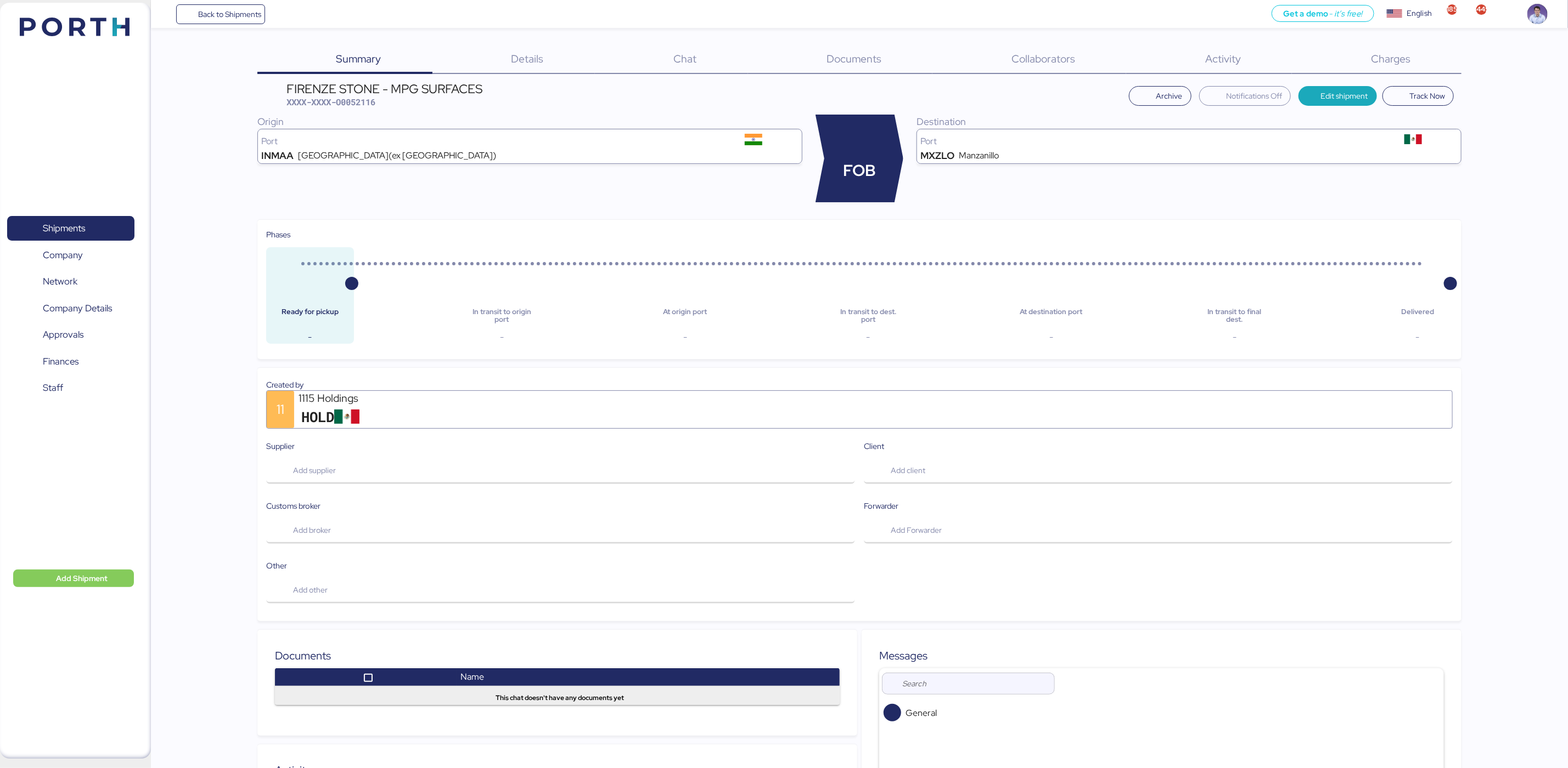
click at [1400, 55] on span "Charges" at bounding box center [1390, 58] width 40 height 15
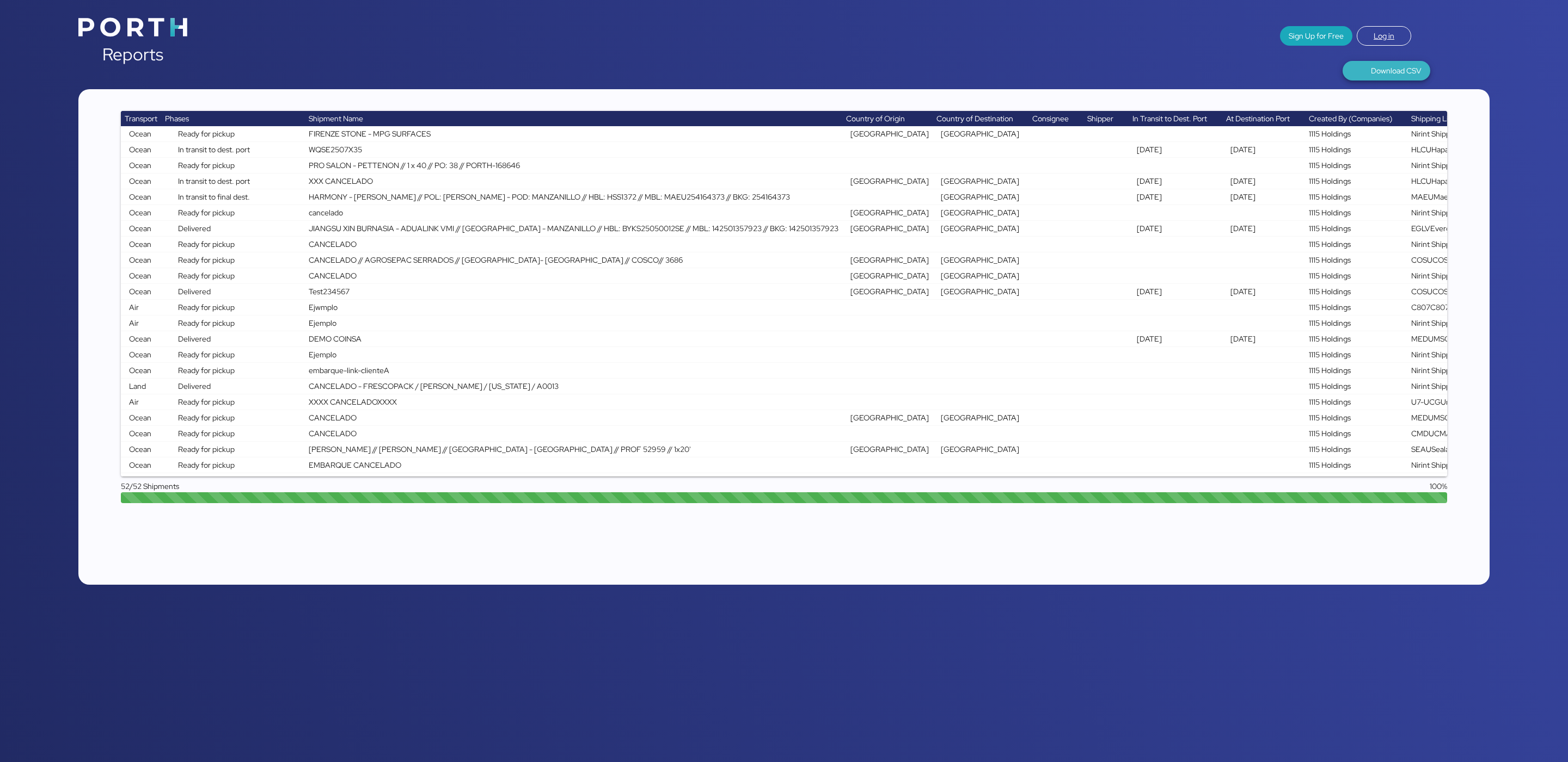
click at [1411, 73] on span "Download CSV" at bounding box center [1396, 71] width 50 height 14
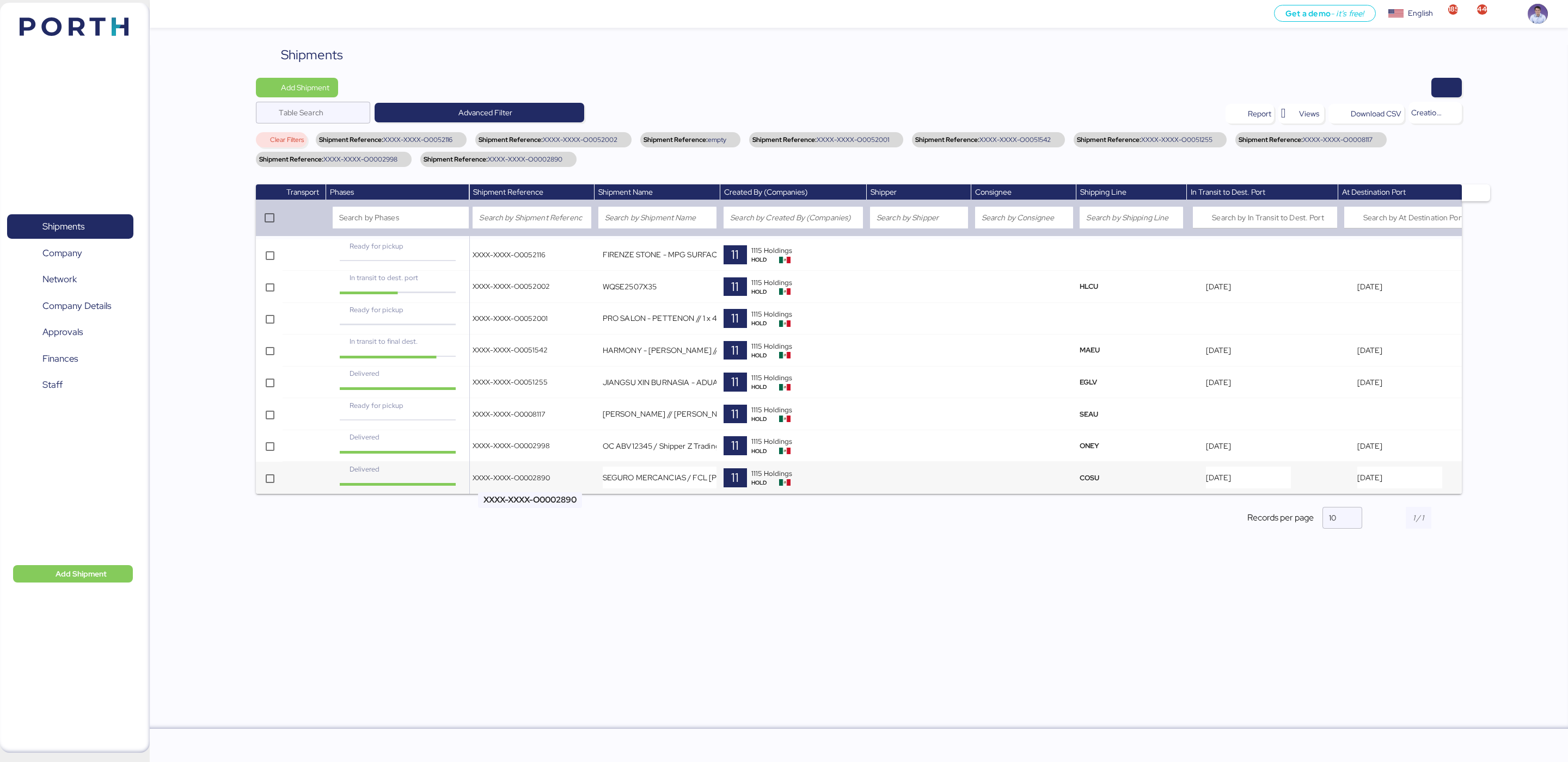
click at [498, 481] on span "XXXX-XXXX-O0002890" at bounding box center [511, 478] width 77 height 10
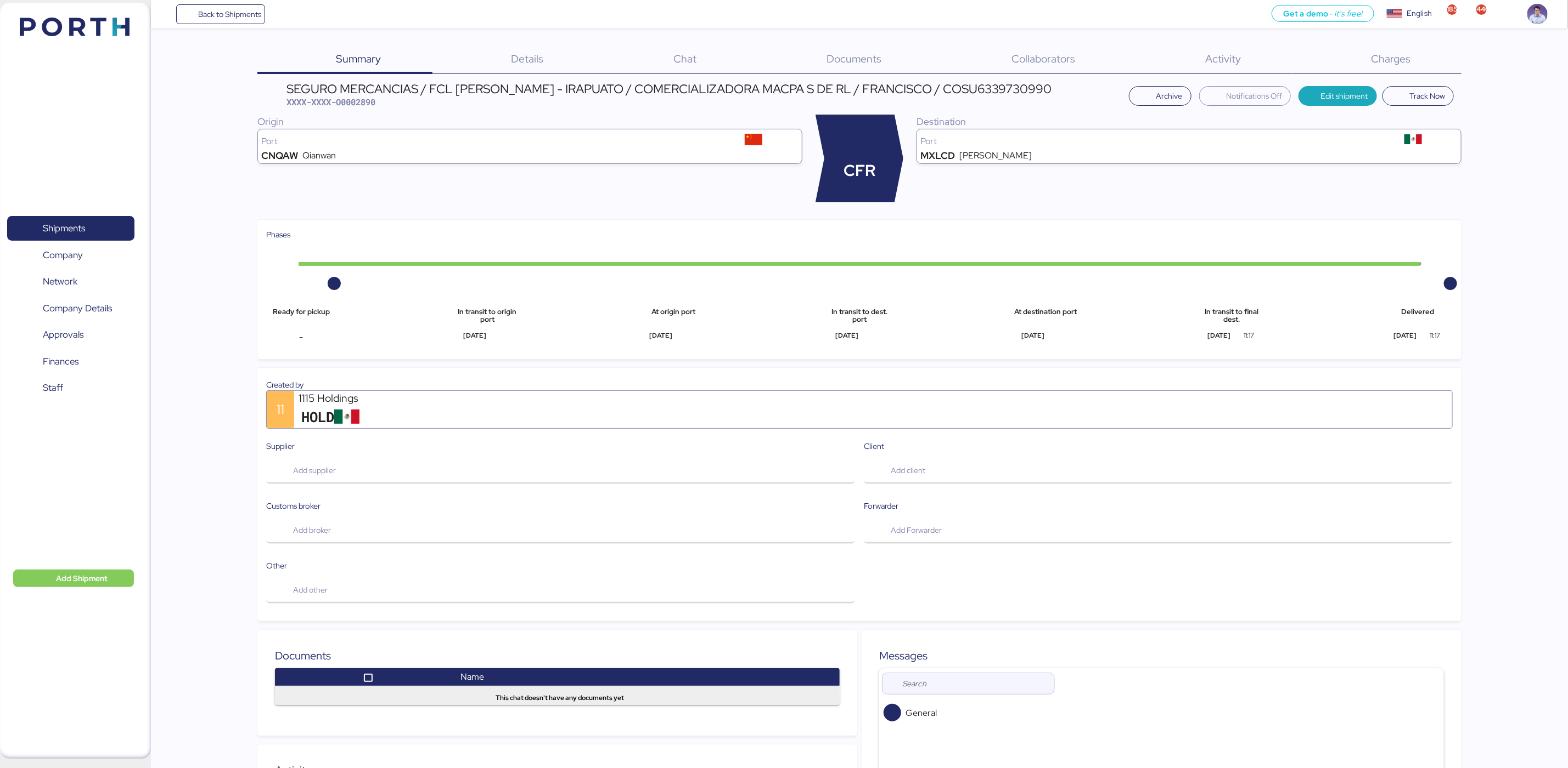
click at [1382, 61] on span "Charges" at bounding box center [1390, 58] width 40 height 15
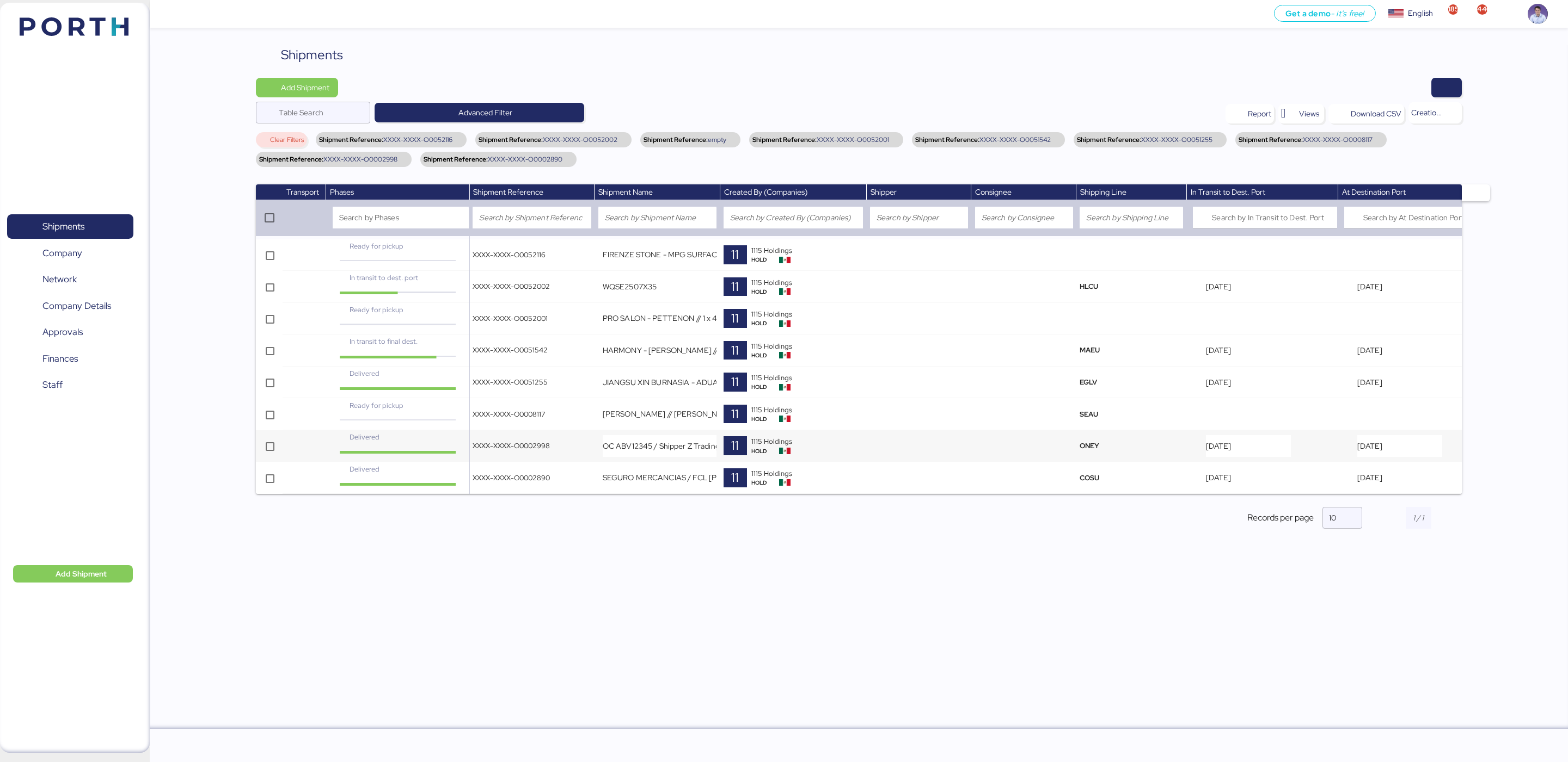
click at [556, 439] on td "XXXX-XXXX-O0002998" at bounding box center [532, 446] width 126 height 32
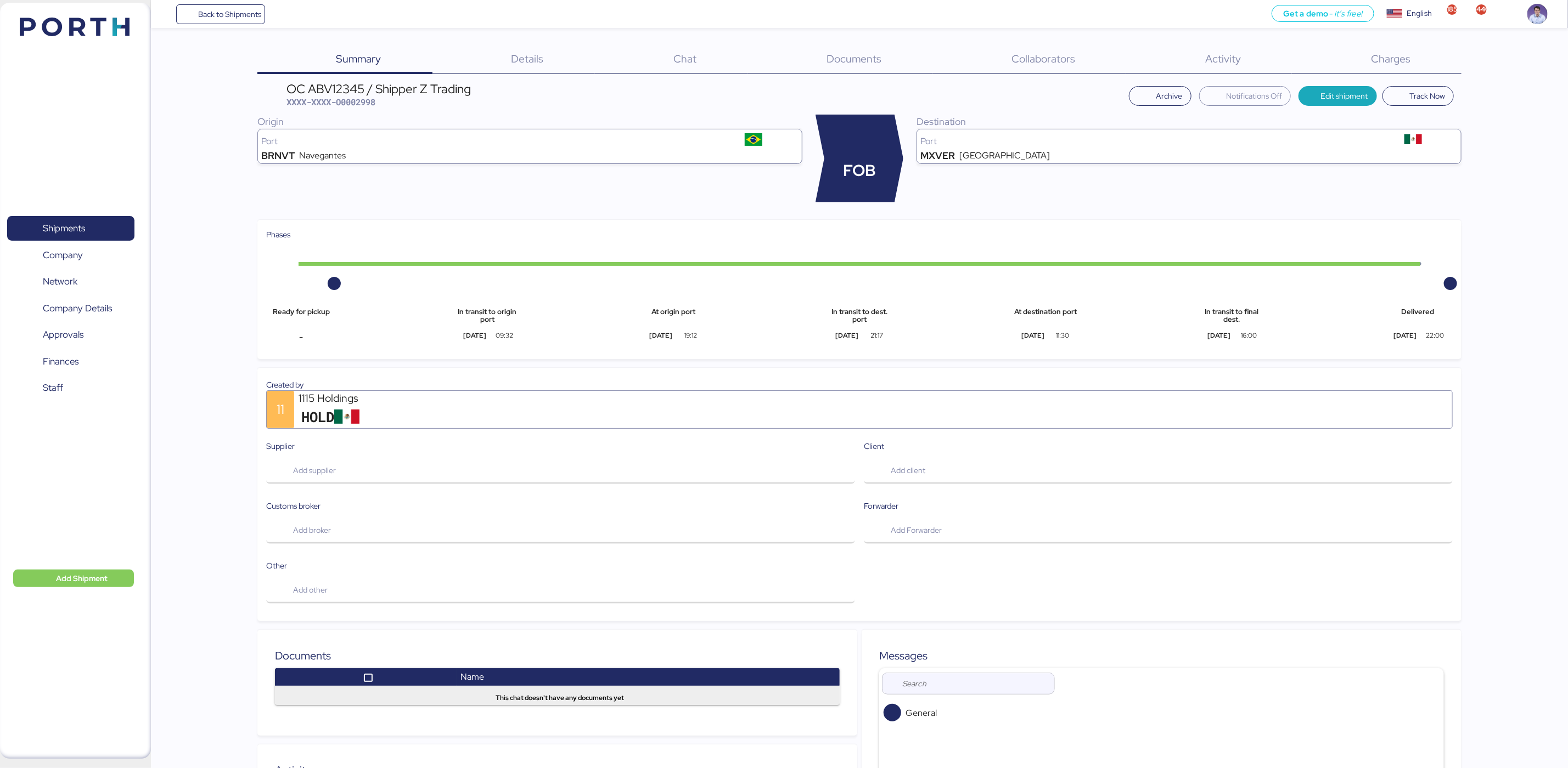
click at [1372, 63] on span "Charges" at bounding box center [1390, 58] width 40 height 15
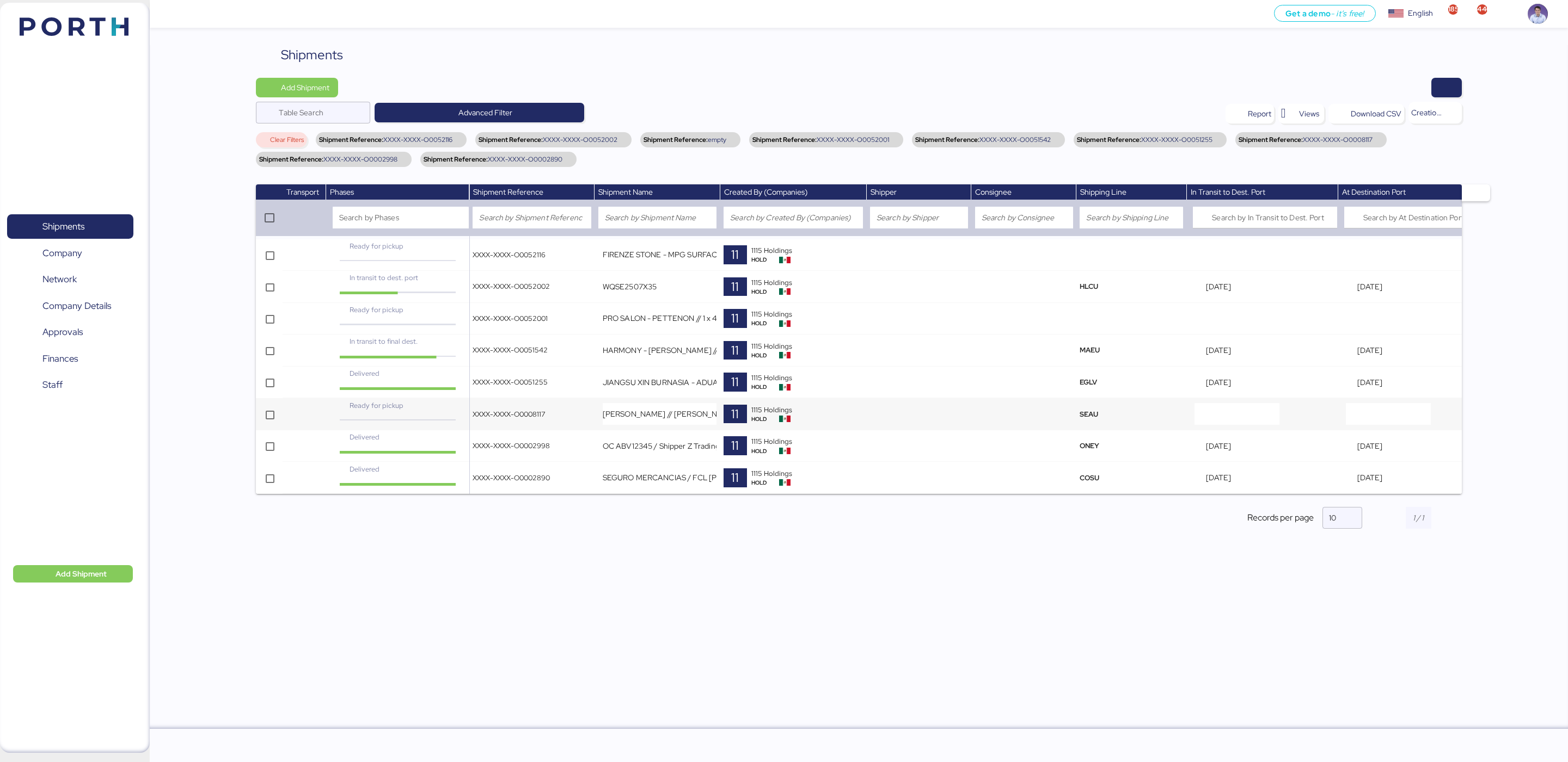
click at [542, 426] on td "XXXX-XXXX-O0008117" at bounding box center [532, 413] width 126 height 32
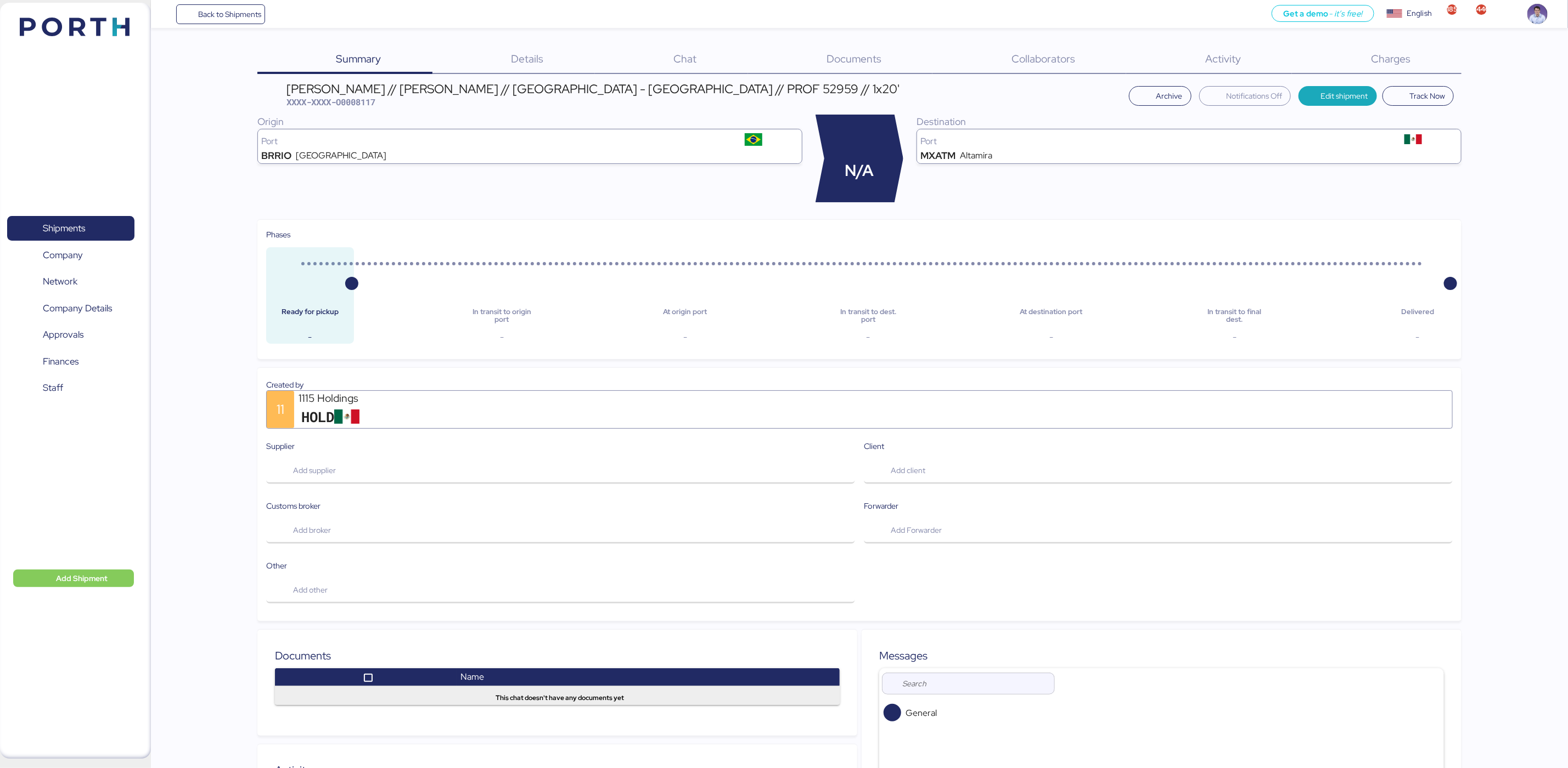
click at [1396, 58] on span "Charges" at bounding box center [1390, 58] width 40 height 15
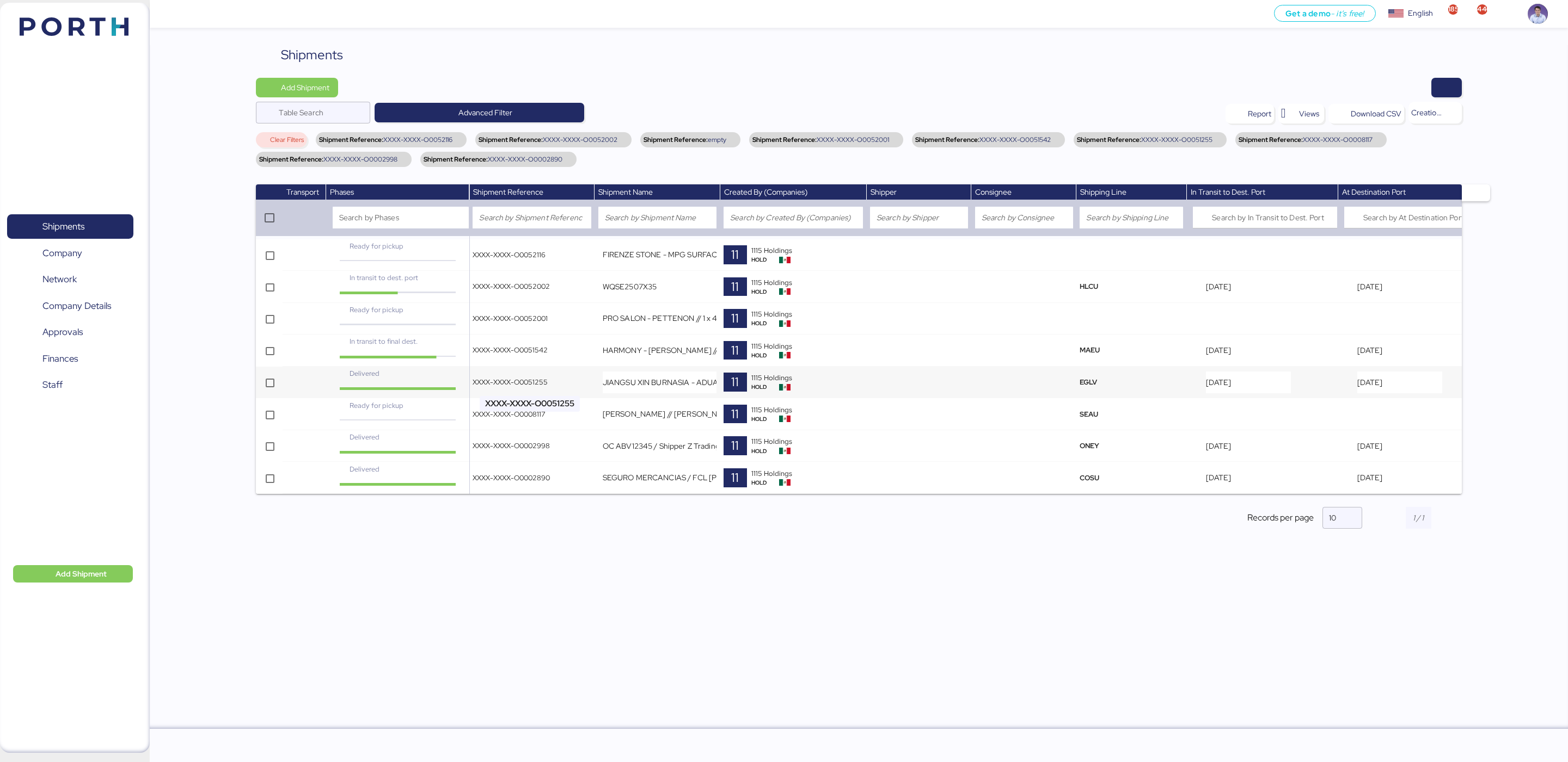
click at [548, 377] on div "XXXX-XXXX-O0051255" at bounding box center [531, 381] width 119 height 11
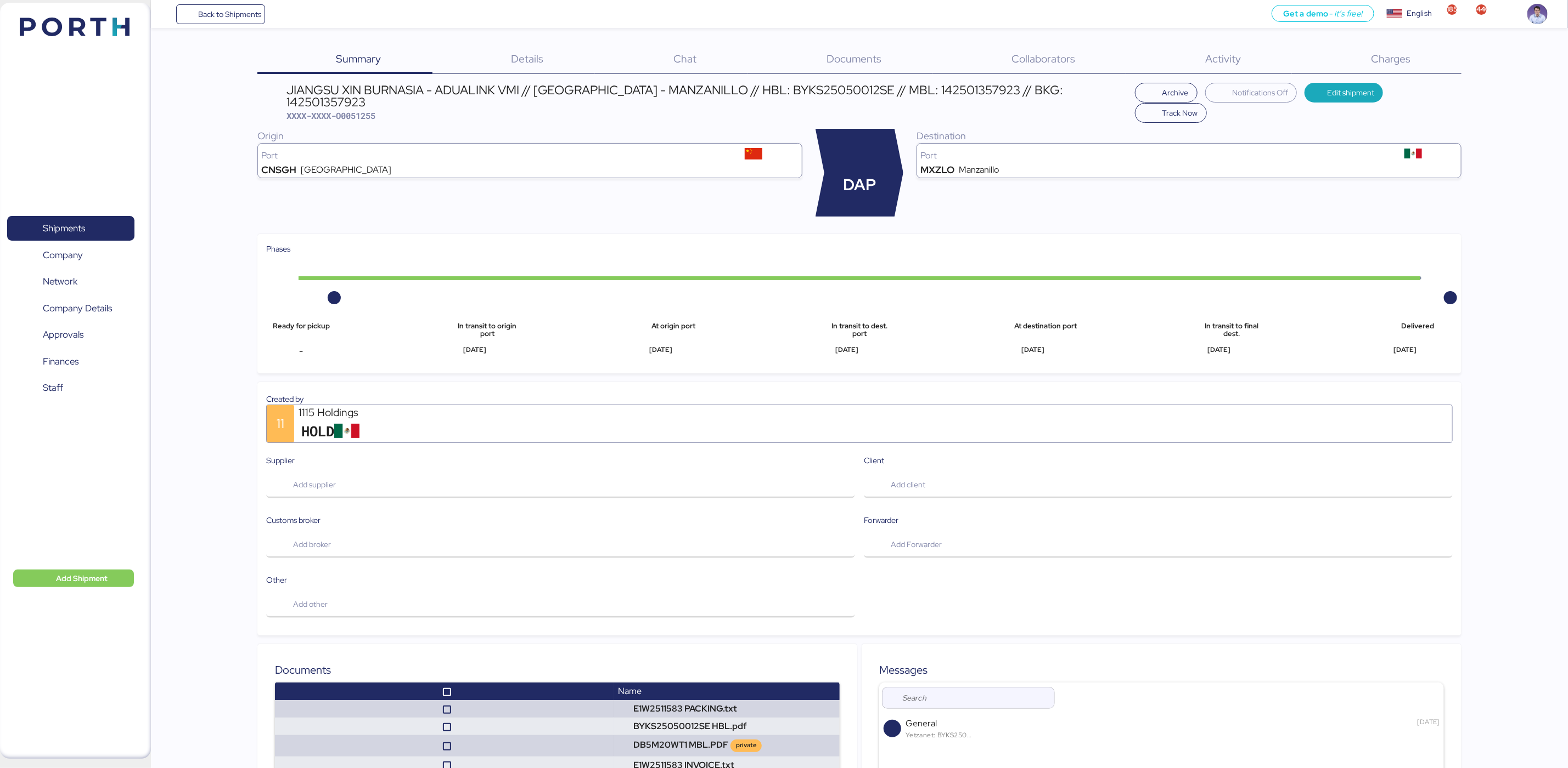
click at [1388, 62] on span "Charges" at bounding box center [1390, 58] width 40 height 15
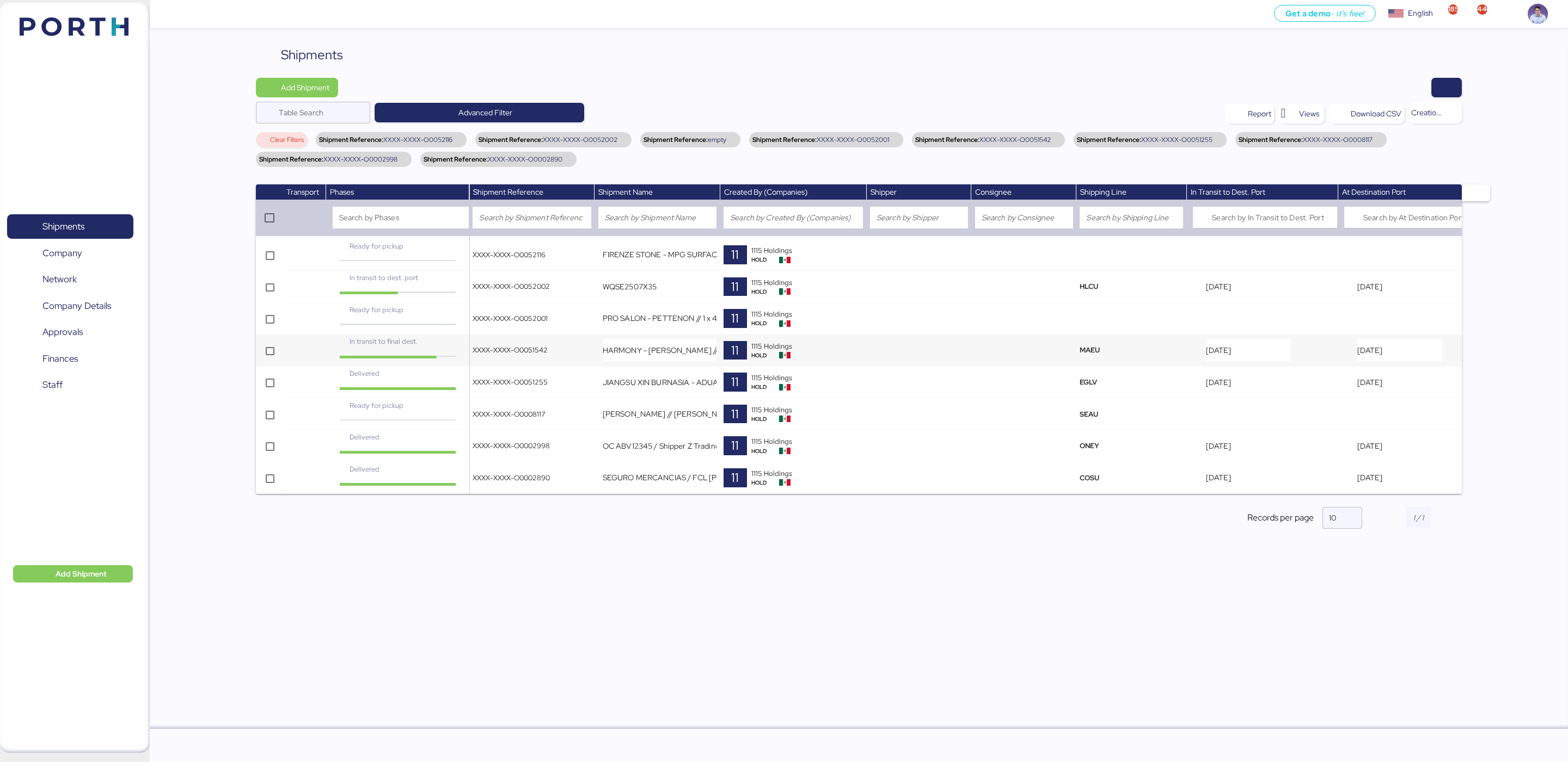
click at [530, 362] on td "XXXX-XXXX-O0051542" at bounding box center [532, 351] width 126 height 32
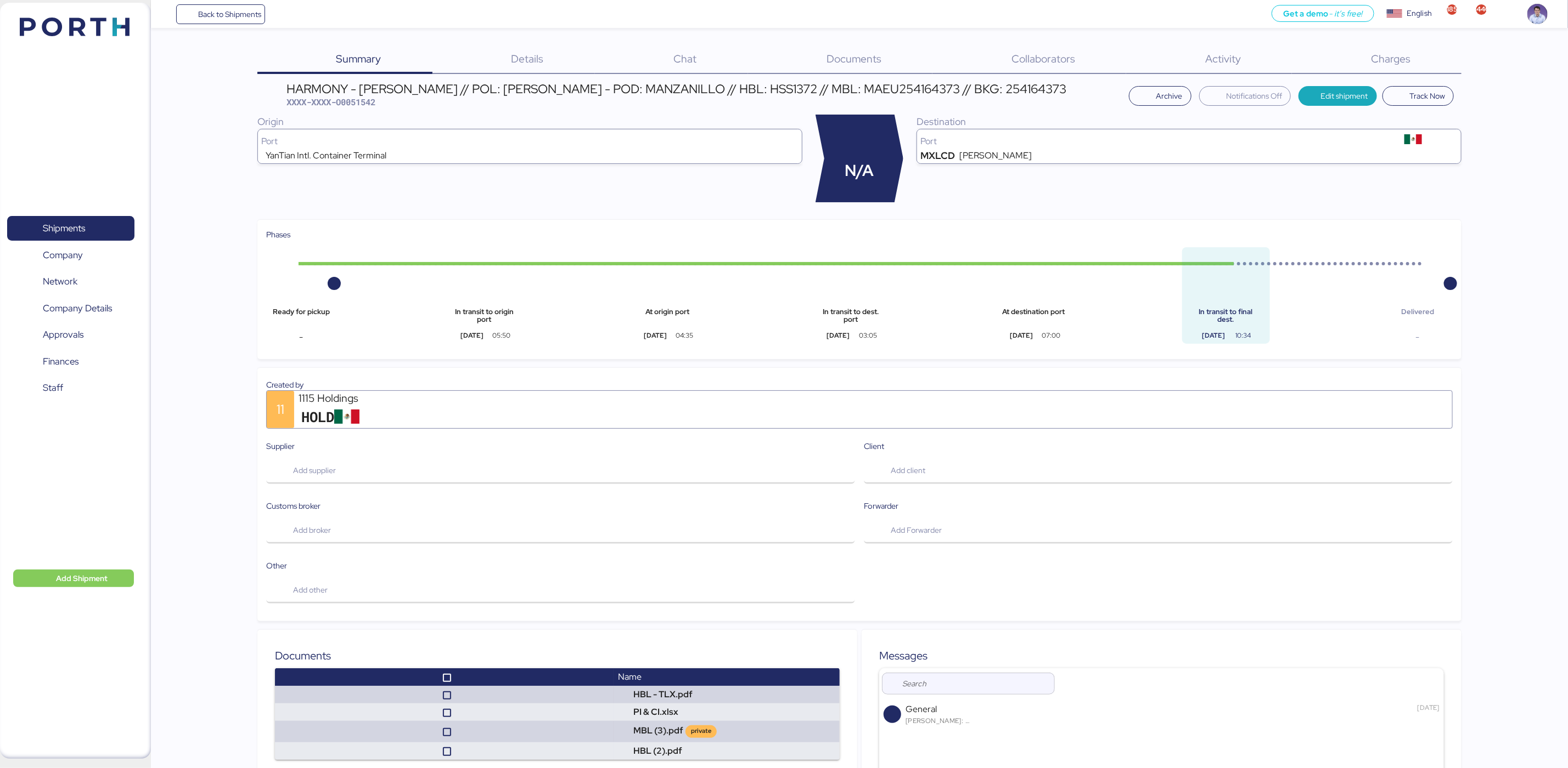
click at [1398, 58] on span "Charges" at bounding box center [1390, 58] width 40 height 15
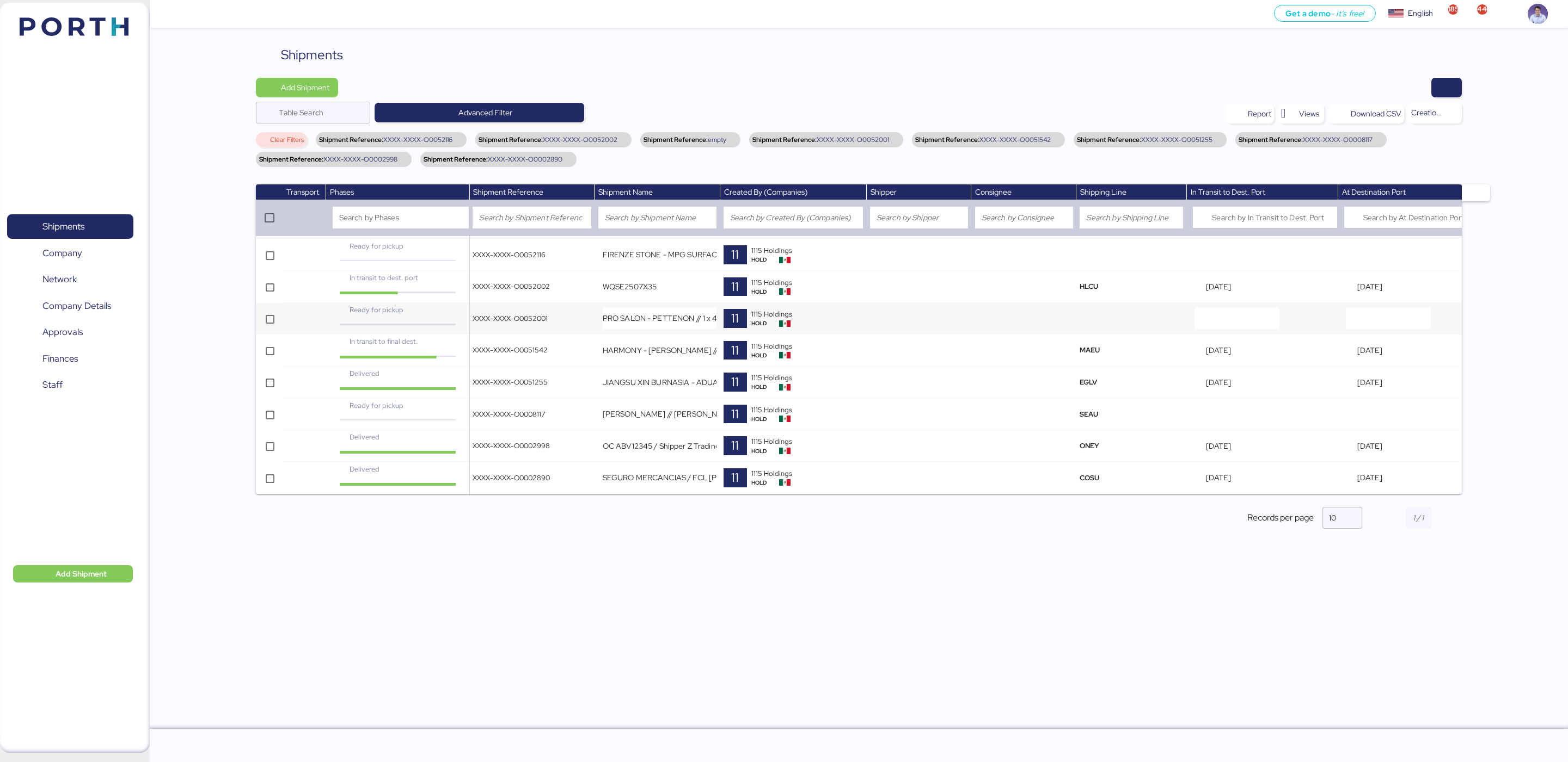
click at [538, 325] on td "XXXX-XXXX-O0052001" at bounding box center [532, 319] width 126 height 32
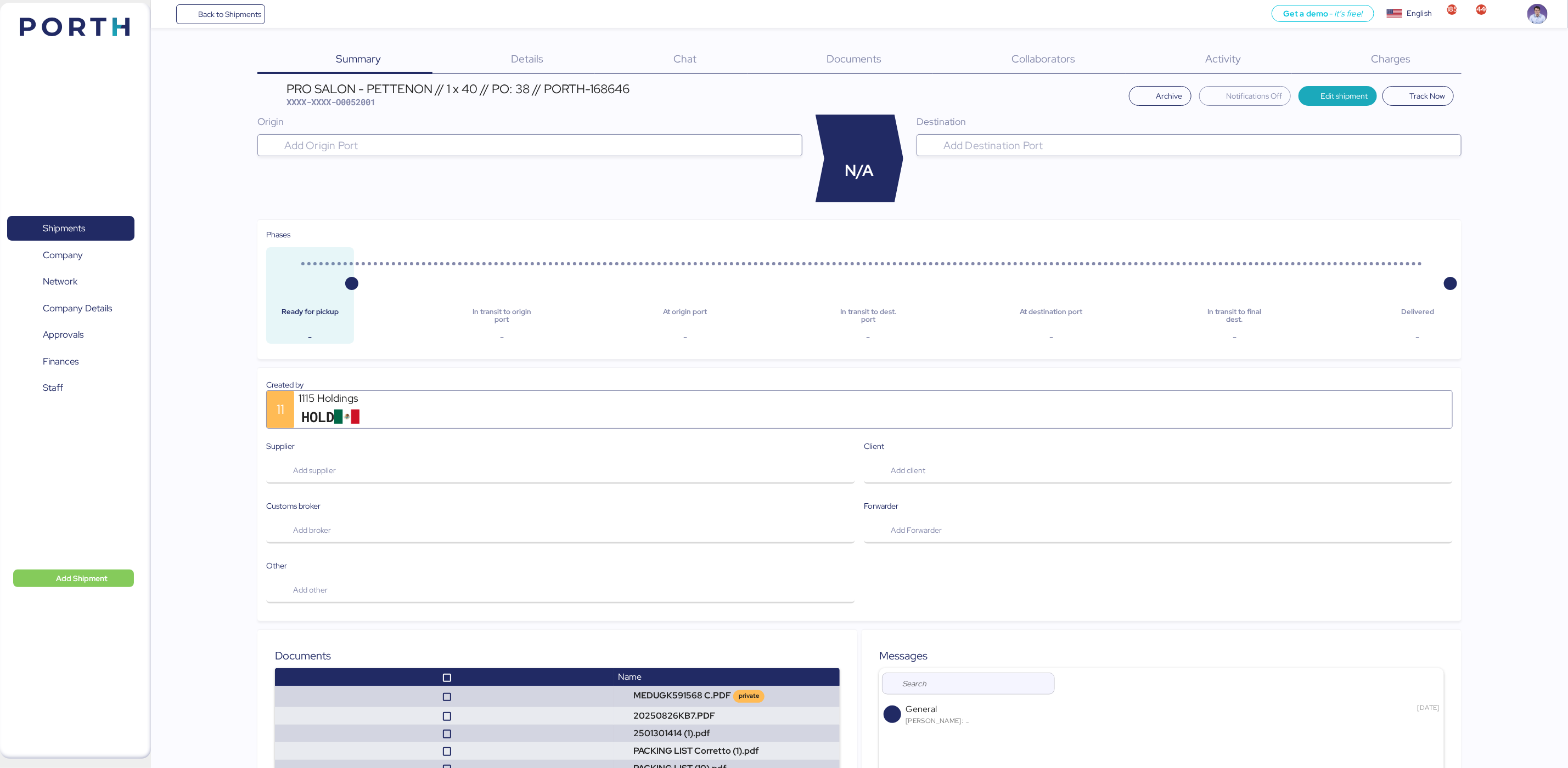
click at [1368, 54] on div "Charges 0" at bounding box center [1376, 59] width 169 height 28
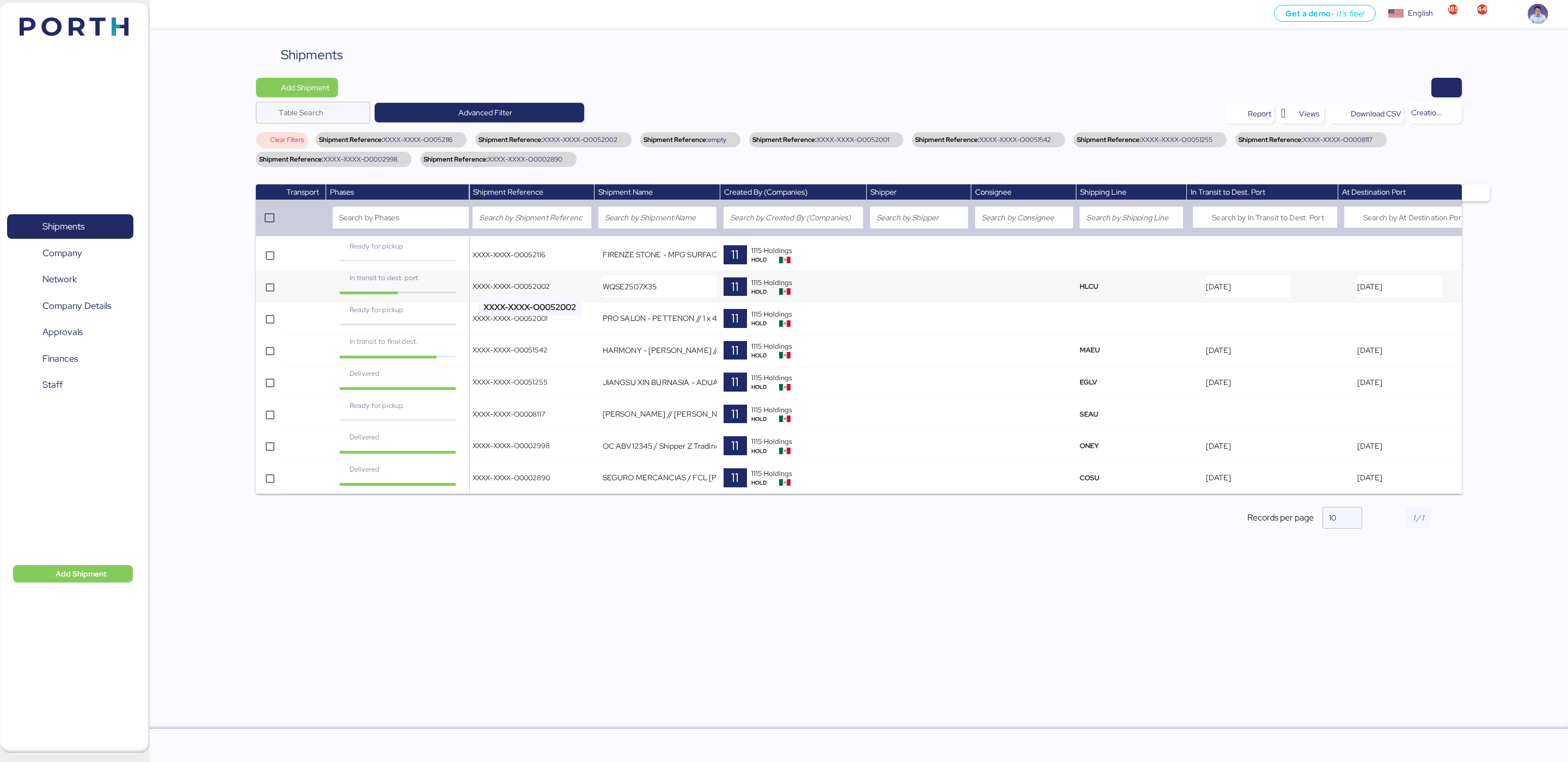
click at [503, 282] on span "XXXX-XXXX-O0052002" at bounding box center [511, 287] width 77 height 10
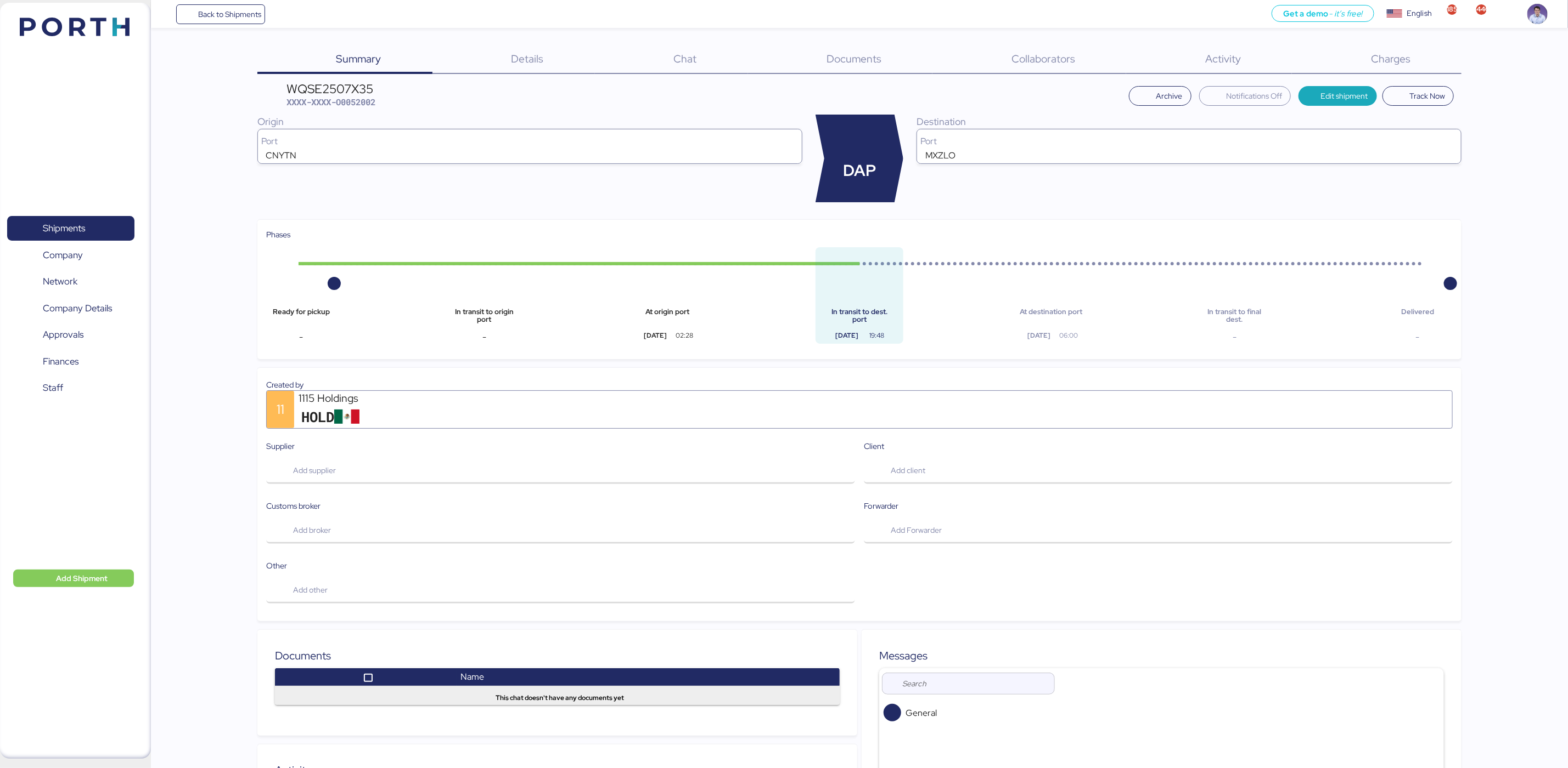
click at [1387, 61] on span "Charges" at bounding box center [1390, 58] width 40 height 15
